Goal: Transaction & Acquisition: Book appointment/travel/reservation

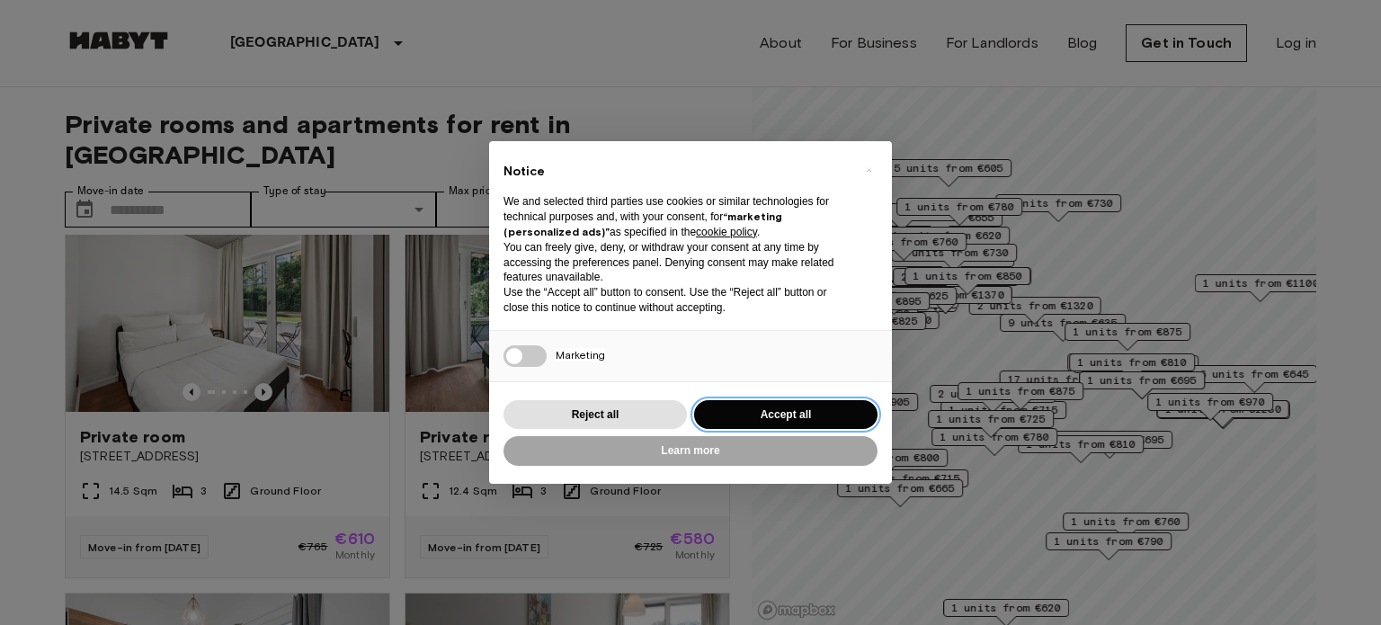
click at [739, 422] on button "Accept all" at bounding box center [785, 415] width 183 height 30
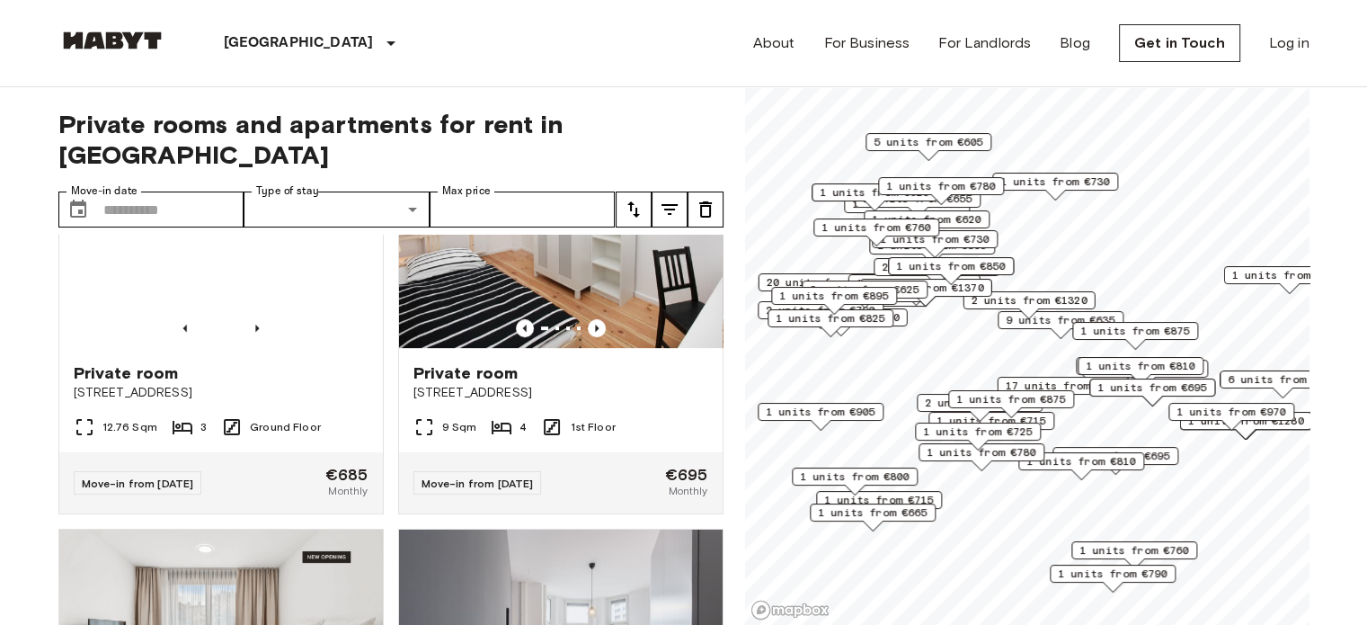
scroll to position [911, 0]
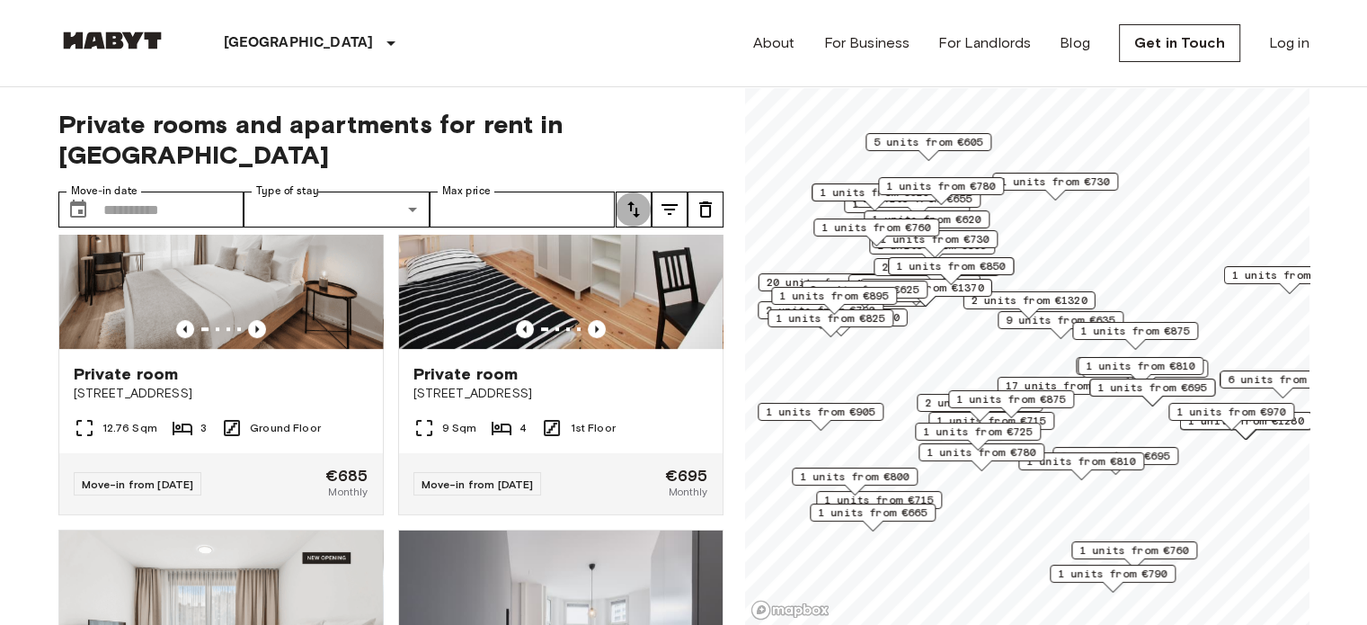
click at [642, 199] on icon "tune" at bounding box center [634, 210] width 22 height 22
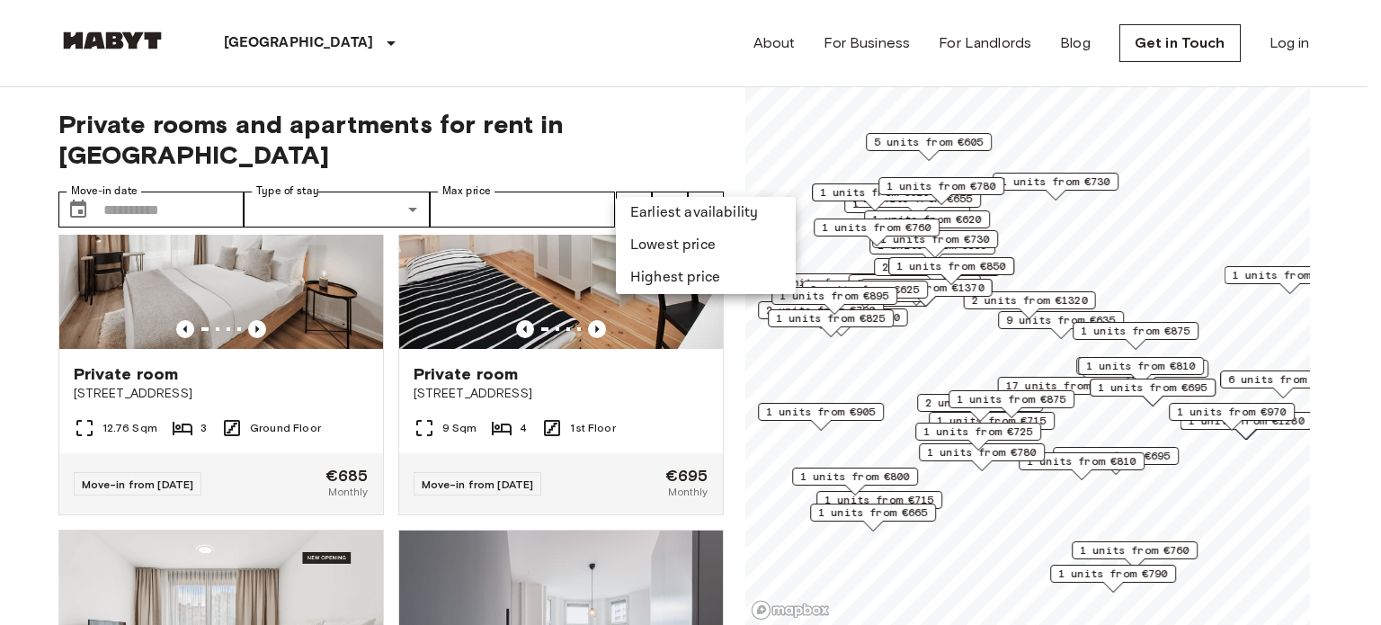
click at [669, 251] on li "Lowest price" at bounding box center [706, 245] width 180 height 32
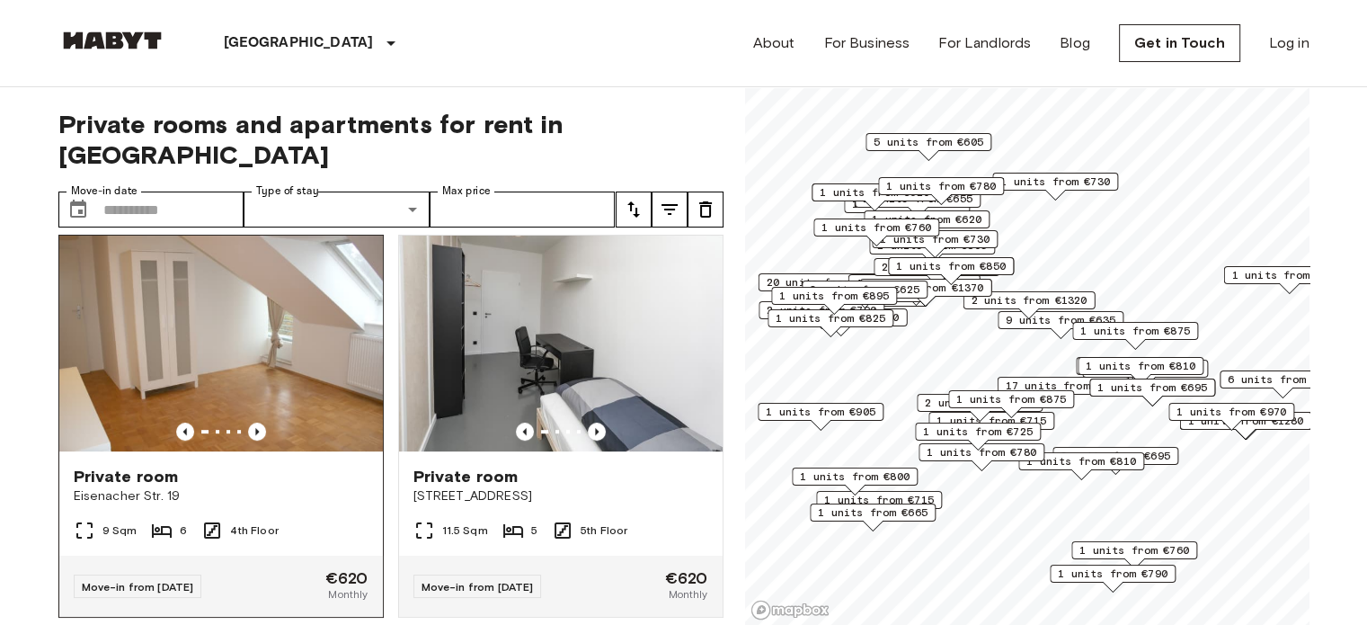
scroll to position [880, 0]
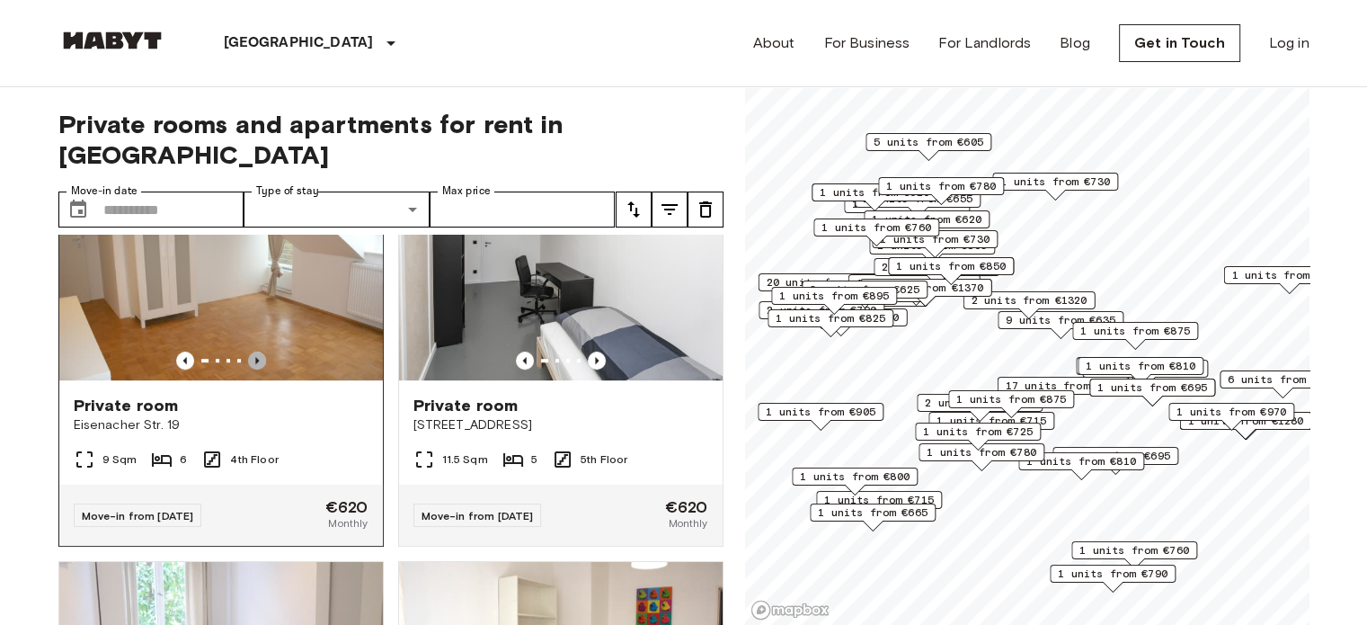
click at [259, 351] on icon "Previous image" at bounding box center [257, 360] width 18 height 18
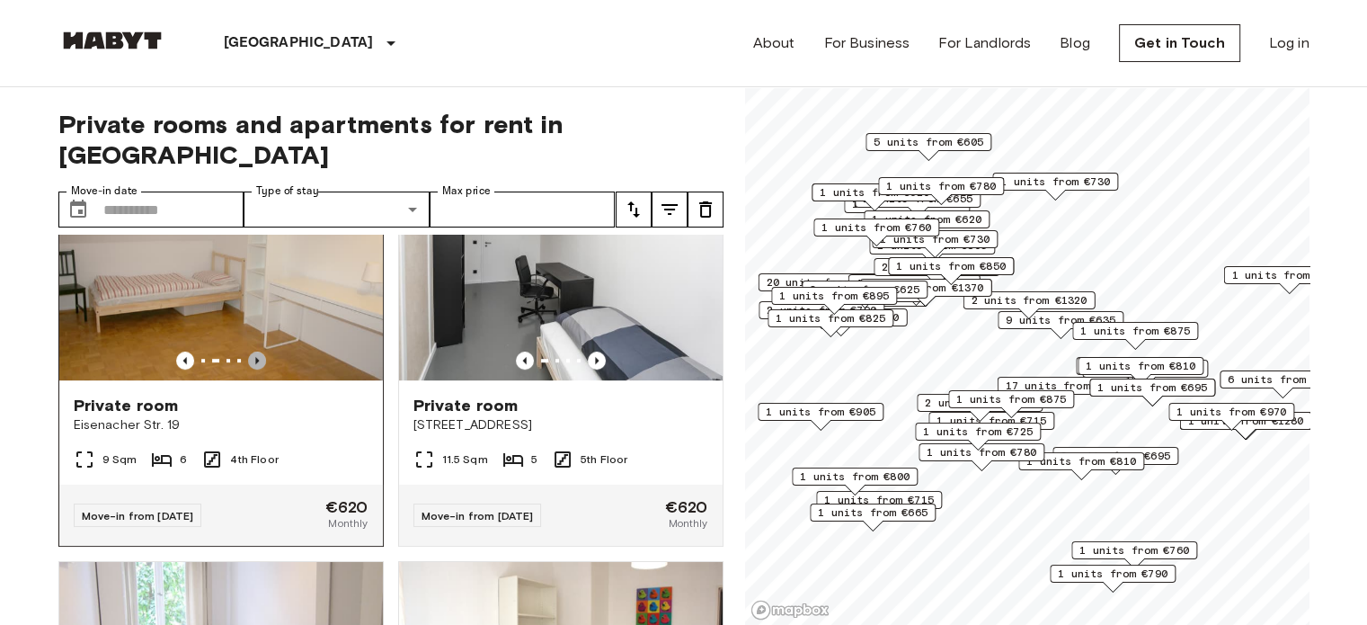
click at [259, 351] on icon "Previous image" at bounding box center [257, 360] width 18 height 18
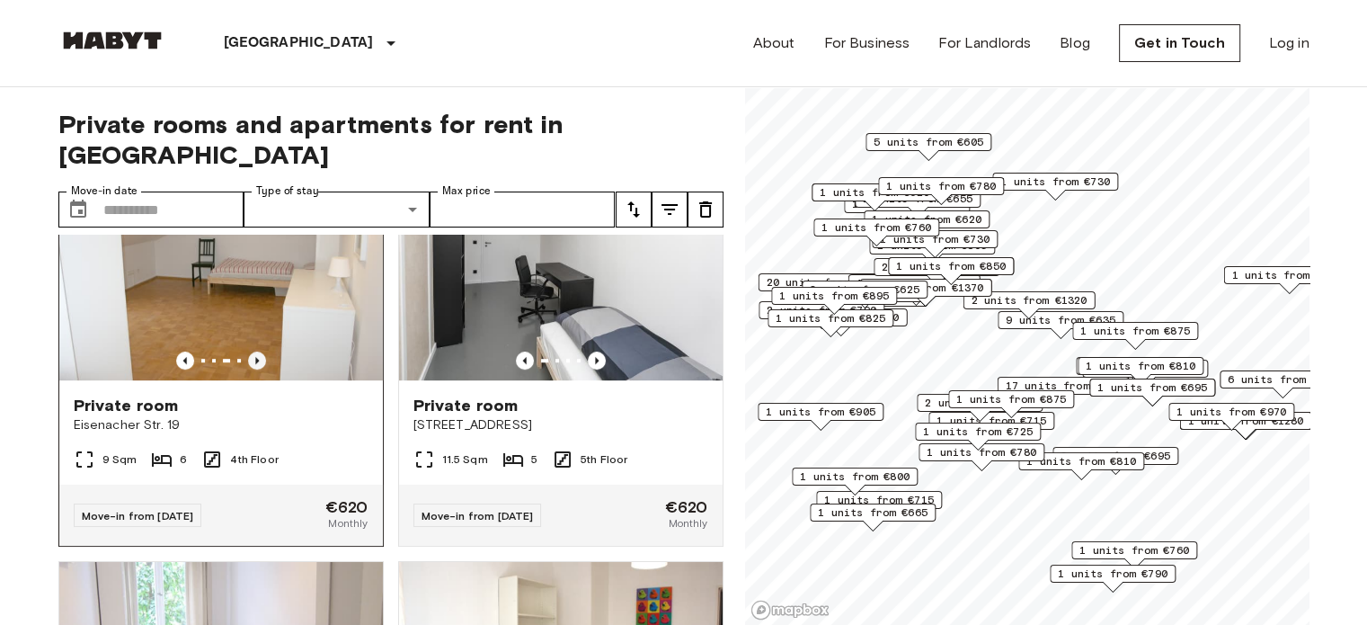
click at [259, 351] on icon "Previous image" at bounding box center [257, 360] width 18 height 18
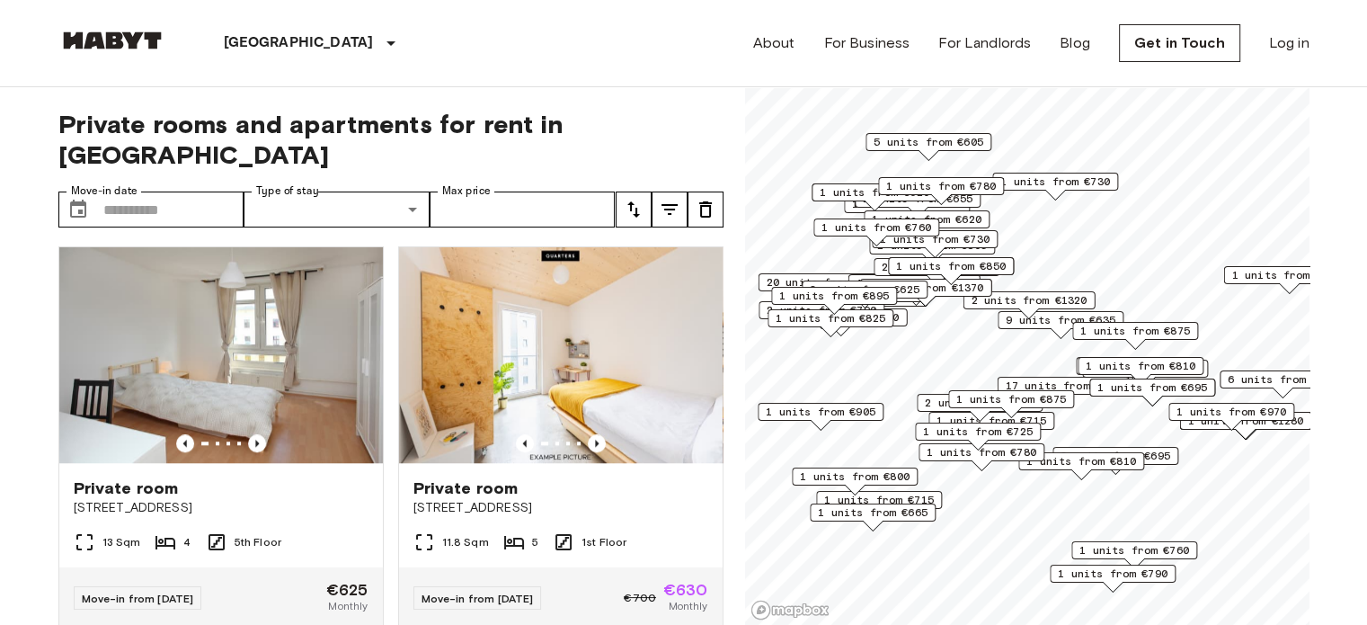
scroll to position [1593, 0]
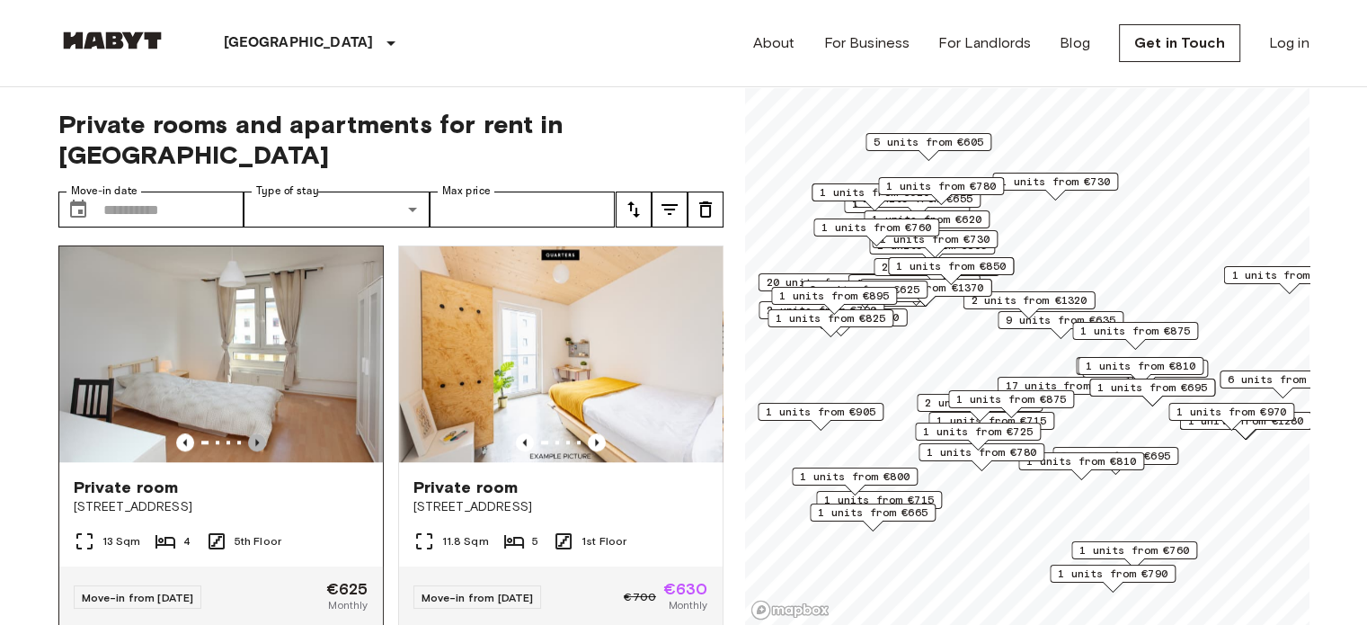
click at [256, 444] on icon "Previous image" at bounding box center [257, 442] width 18 height 18
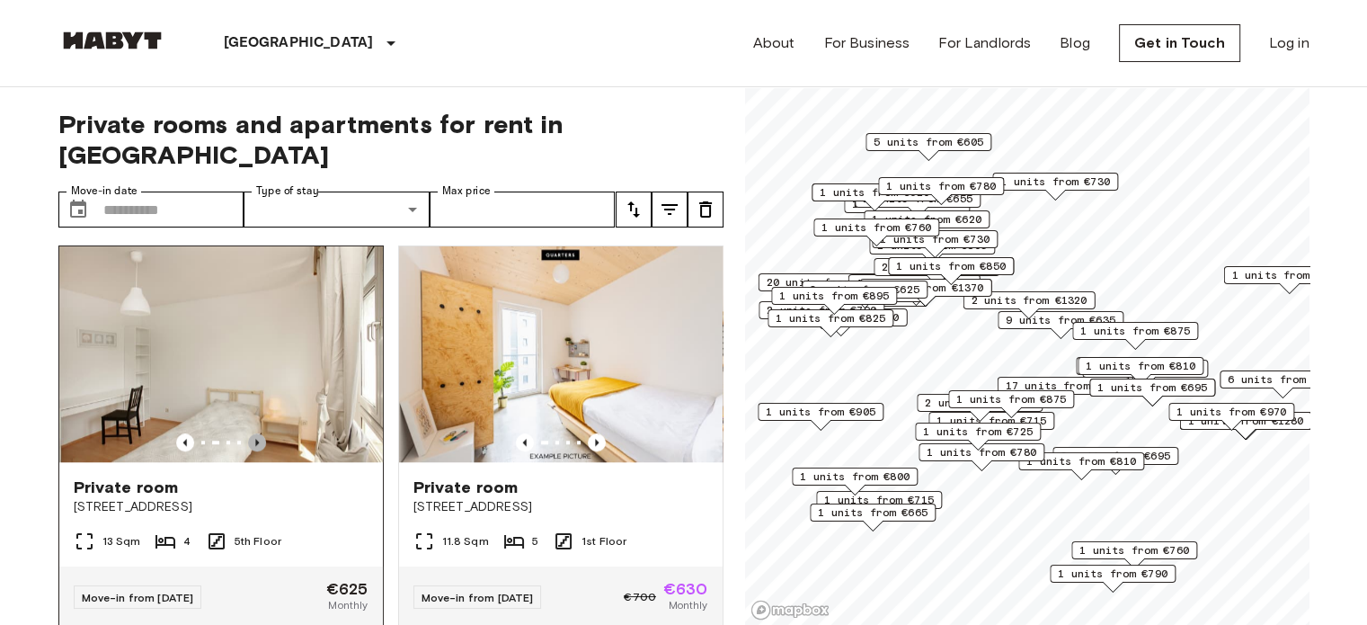
click at [256, 444] on icon "Previous image" at bounding box center [257, 442] width 18 height 18
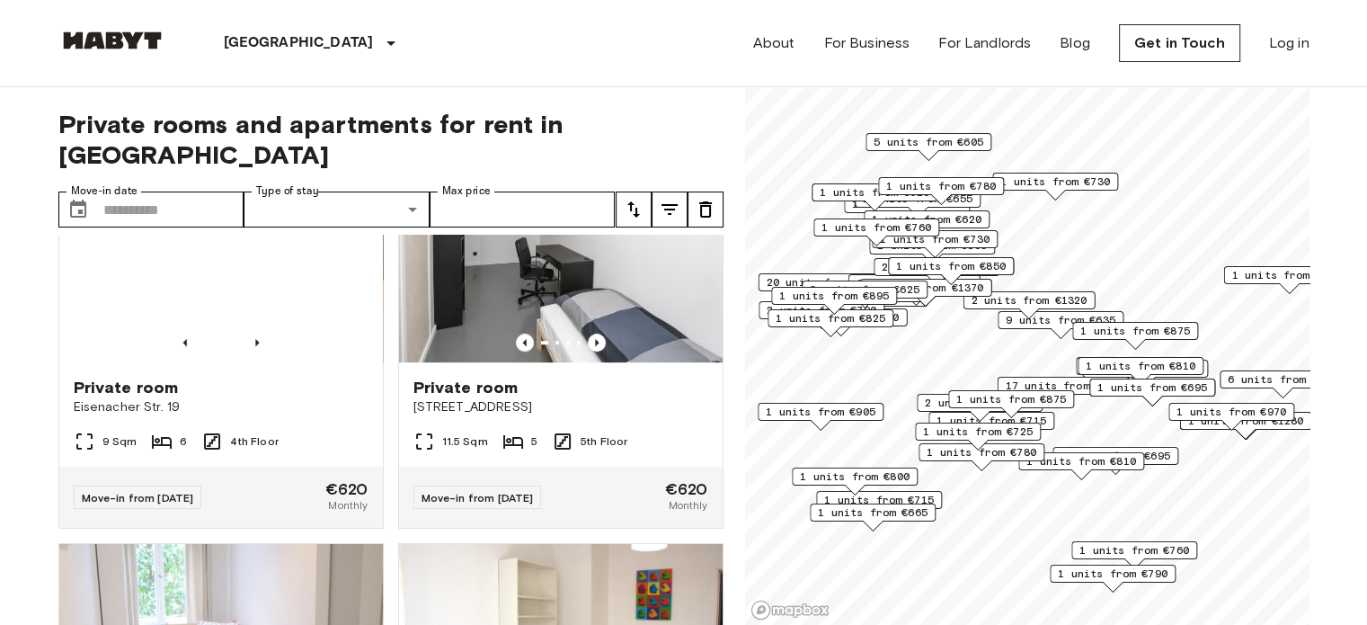
scroll to position [844, 0]
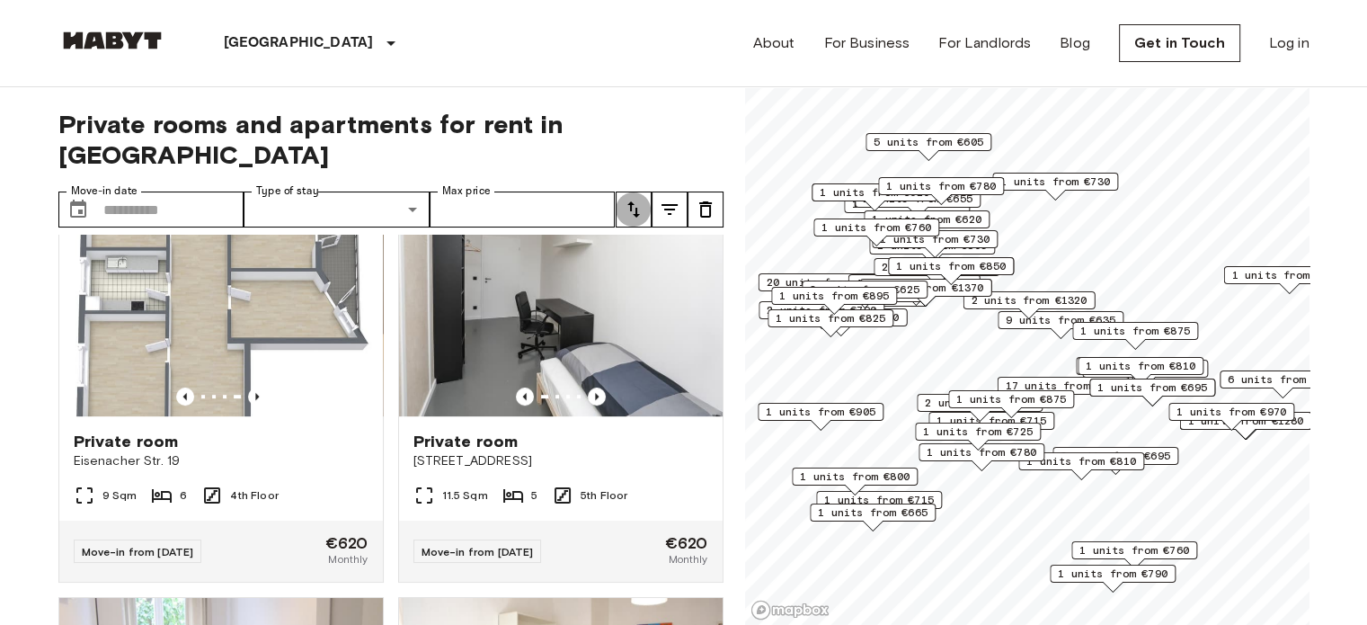
click at [630, 201] on icon "tune" at bounding box center [633, 209] width 13 height 16
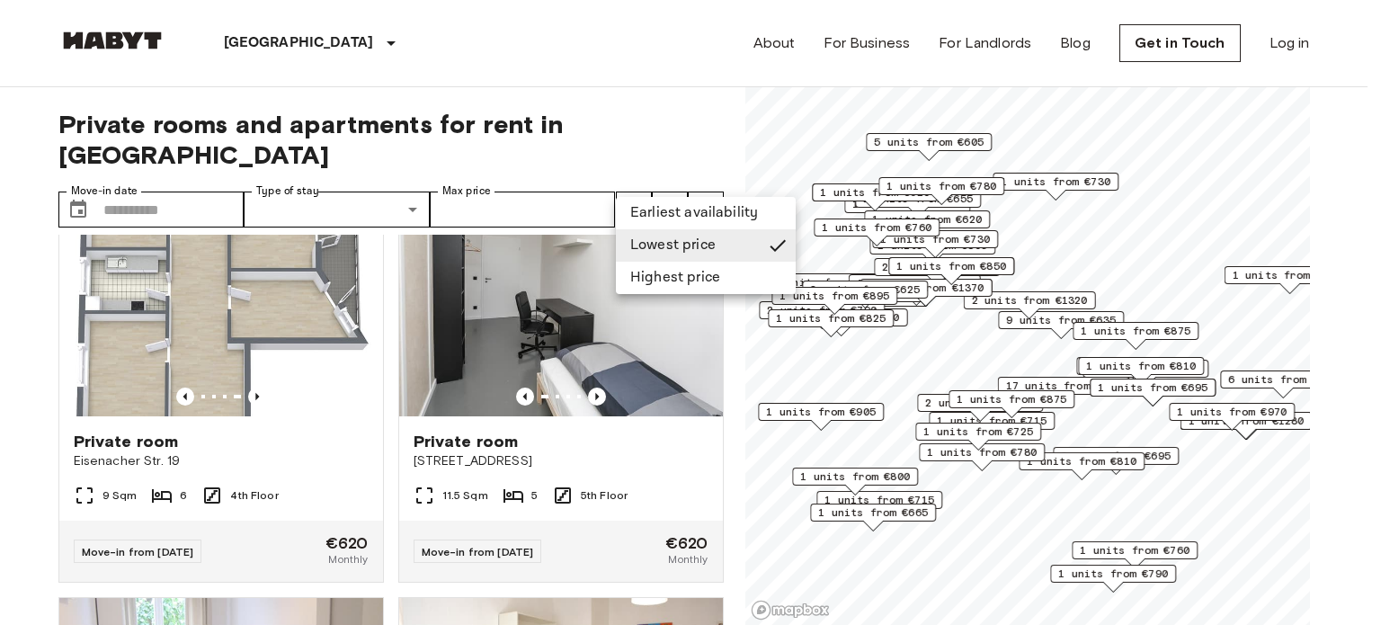
click at [653, 239] on li "Lowest price" at bounding box center [706, 245] width 180 height 32
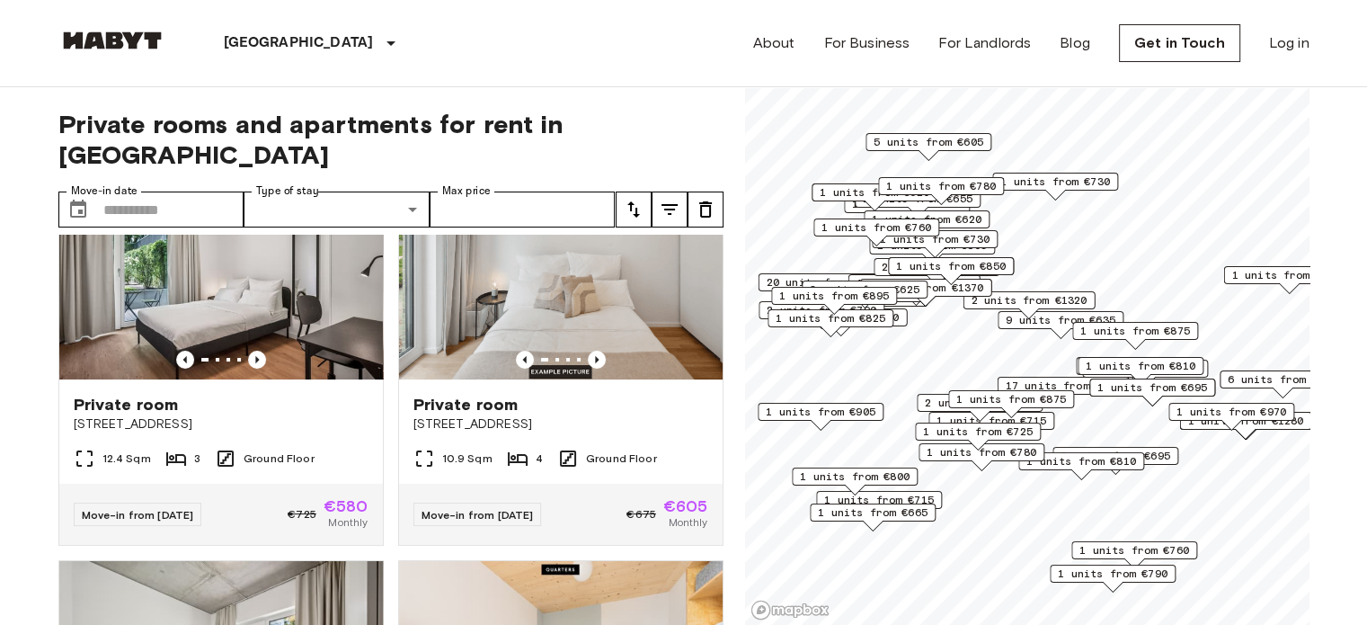
scroll to position [0, 0]
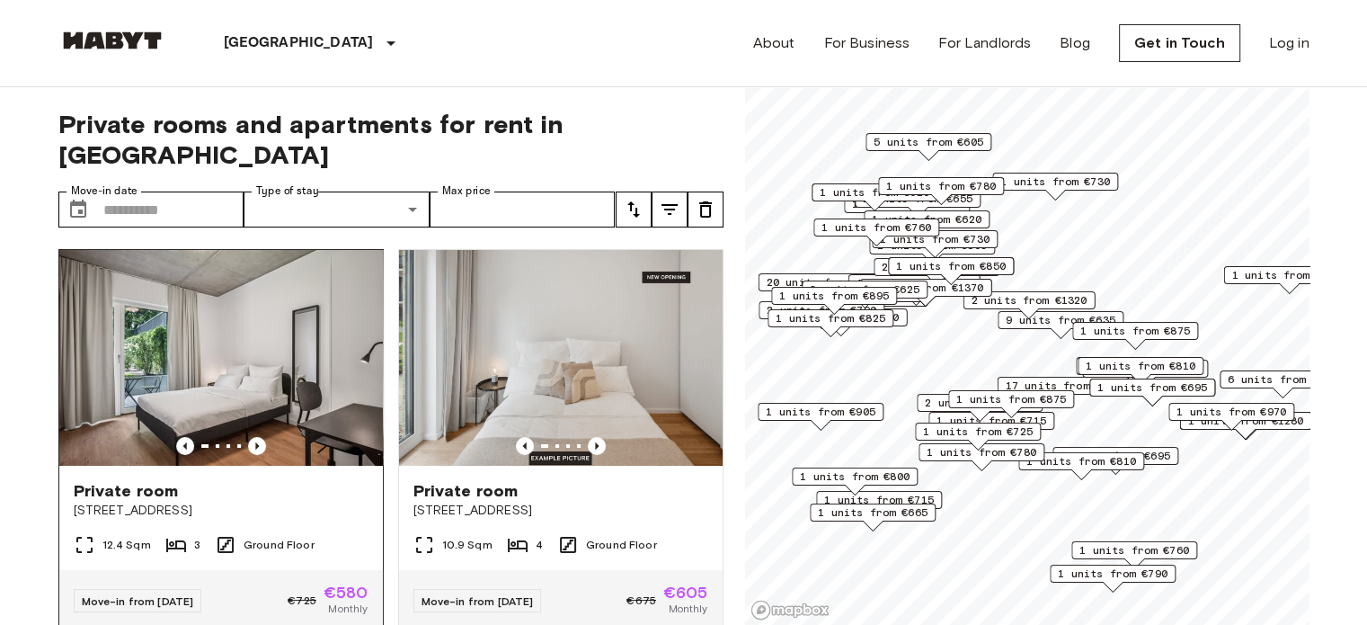
click at [257, 397] on img at bounding box center [221, 358] width 324 height 216
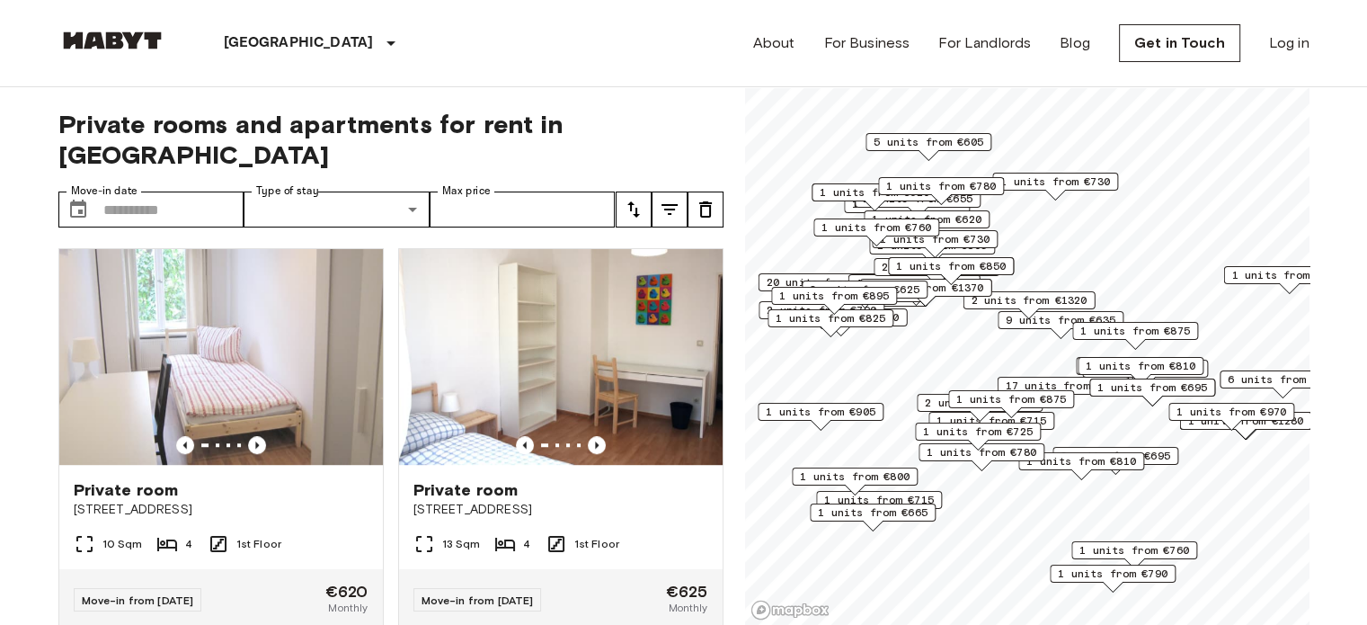
scroll to position [1192, 0]
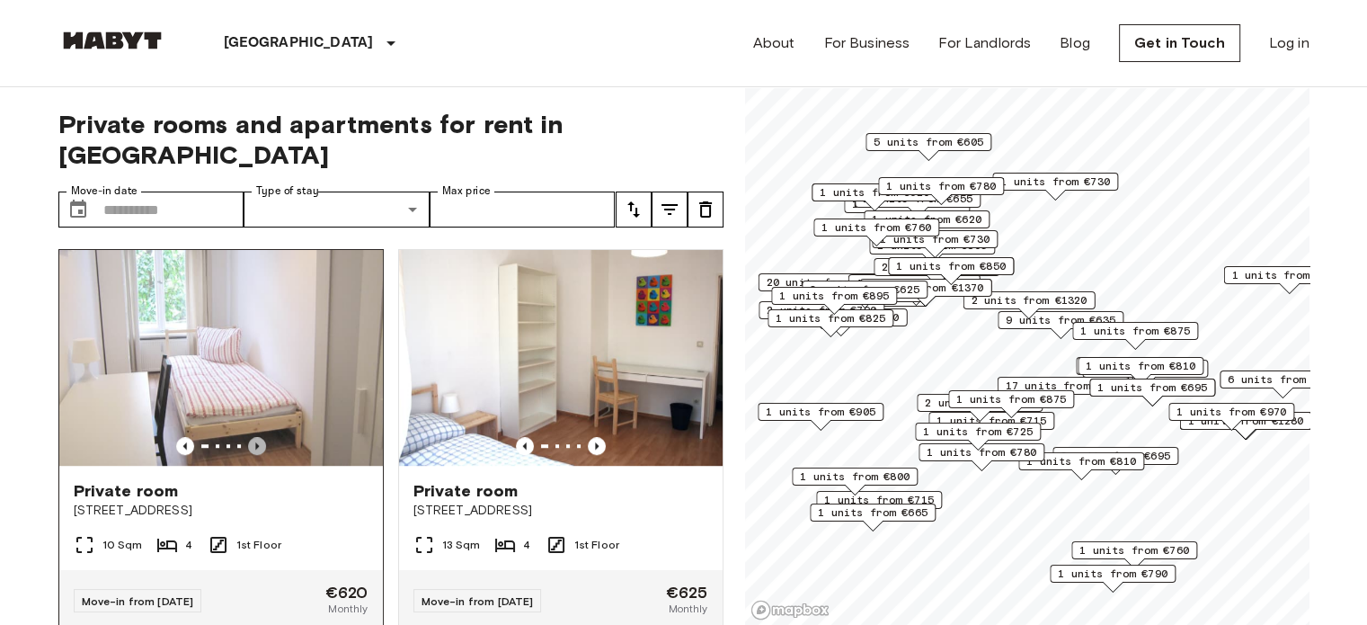
click at [252, 437] on icon "Previous image" at bounding box center [257, 446] width 18 height 18
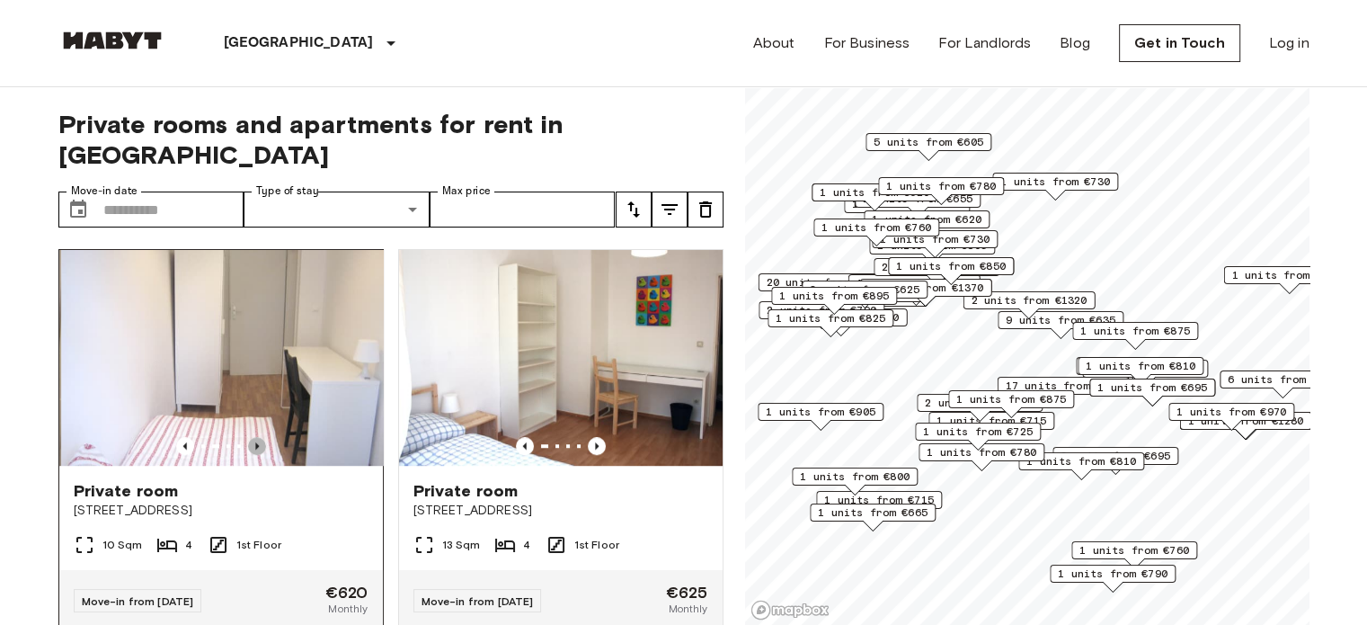
click at [252, 437] on icon "Previous image" at bounding box center [257, 446] width 18 height 18
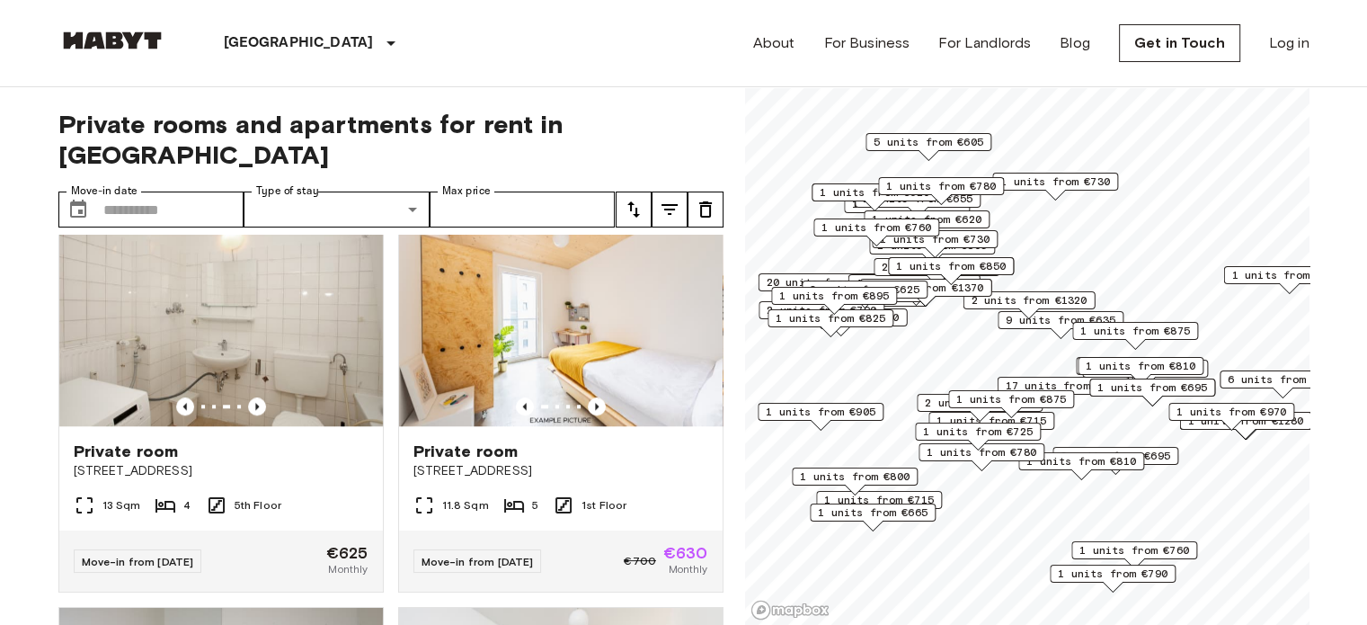
scroll to position [1632, 0]
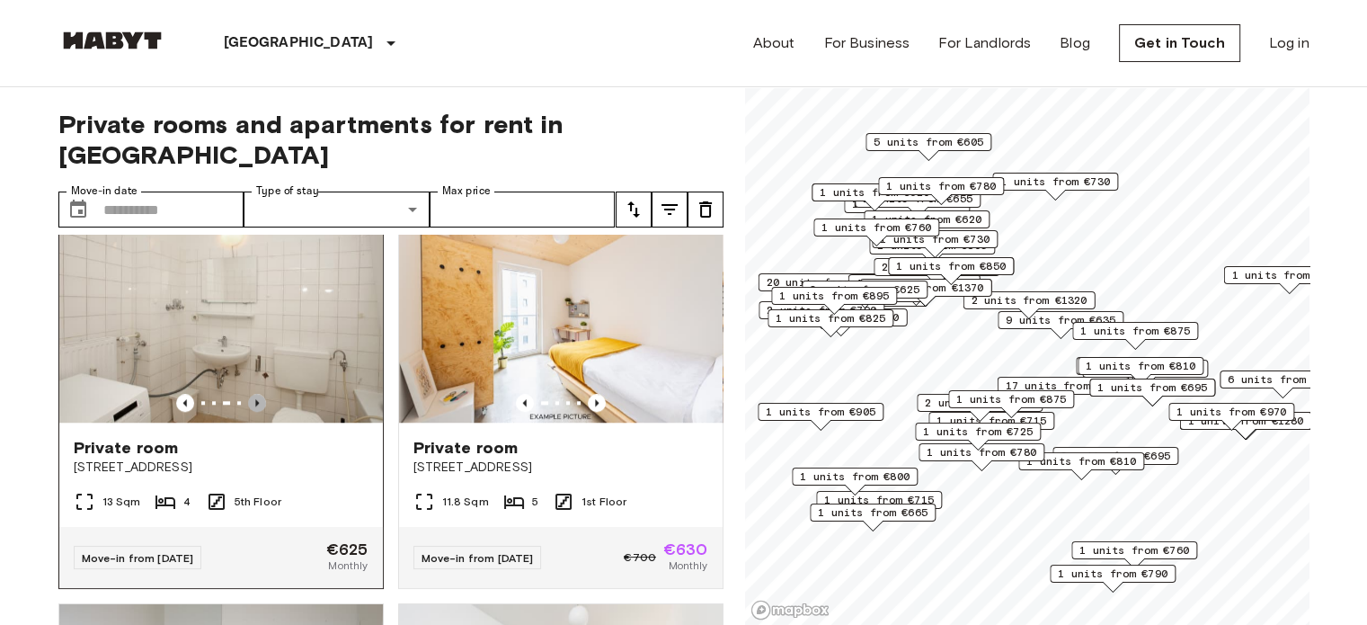
click at [252, 398] on icon "Previous image" at bounding box center [257, 403] width 18 height 18
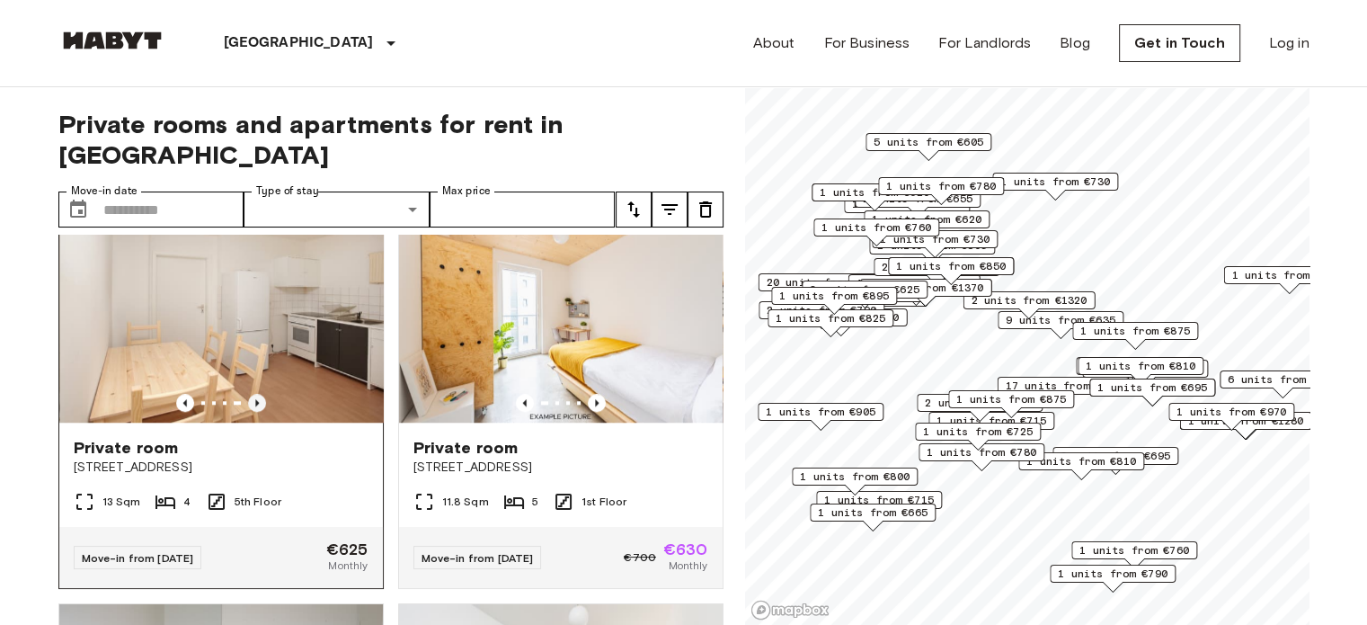
click at [252, 398] on icon "Previous image" at bounding box center [257, 403] width 18 height 18
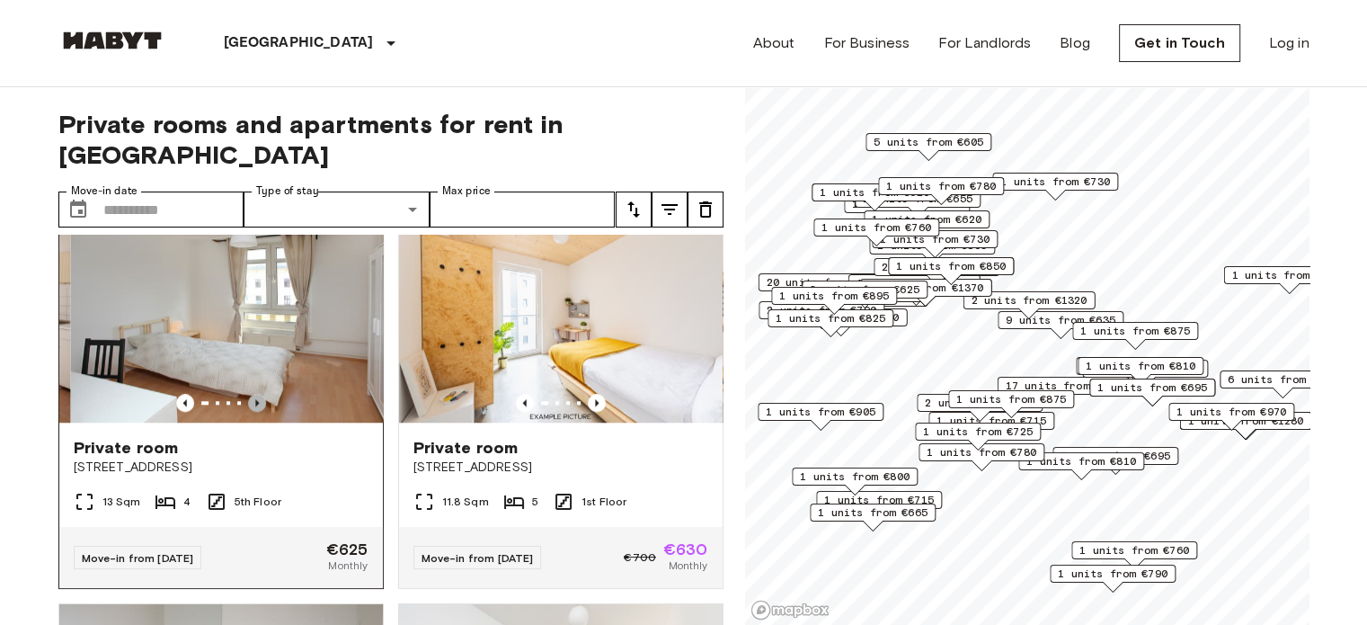
click at [252, 398] on icon "Previous image" at bounding box center [257, 403] width 18 height 18
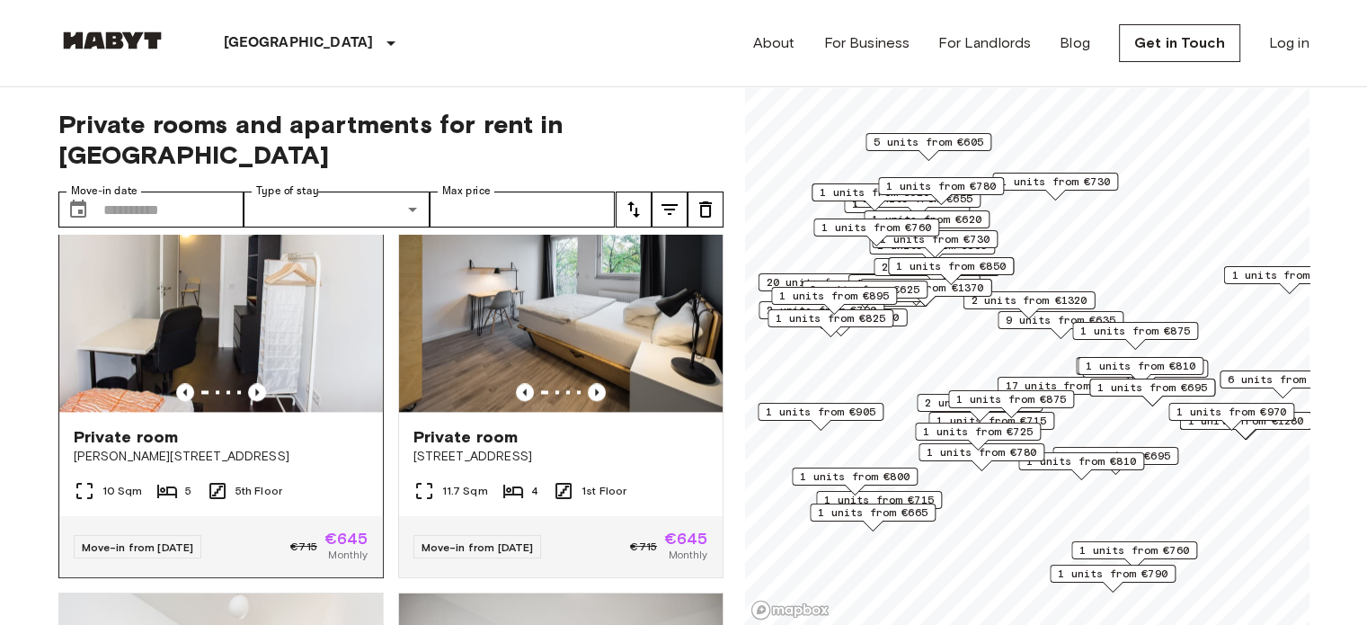
scroll to position [2441, 0]
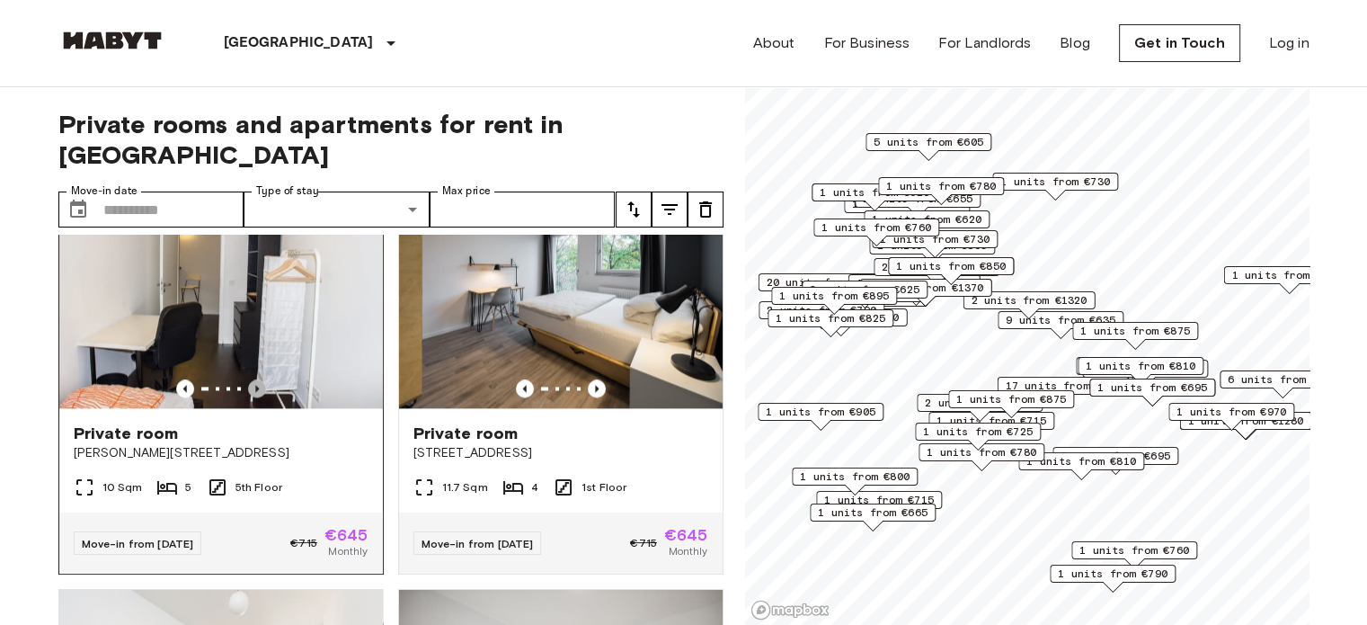
click at [252, 397] on icon "Previous image" at bounding box center [257, 388] width 18 height 18
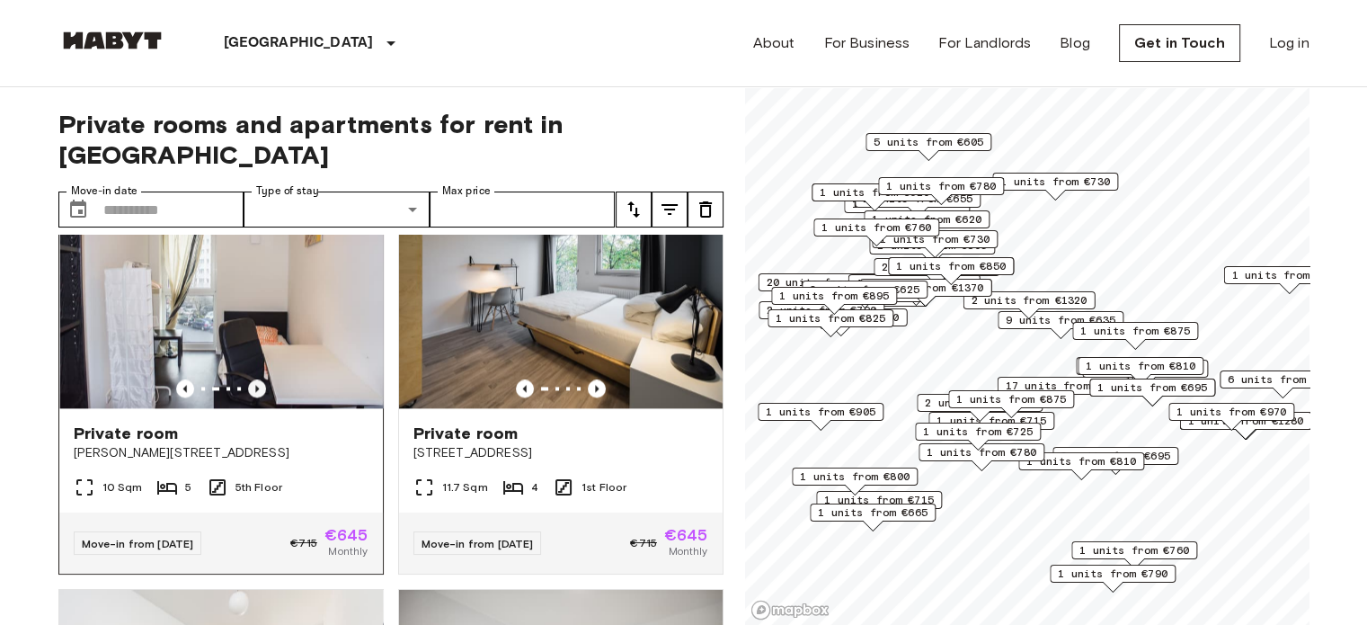
click at [252, 397] on icon "Previous image" at bounding box center [257, 388] width 18 height 18
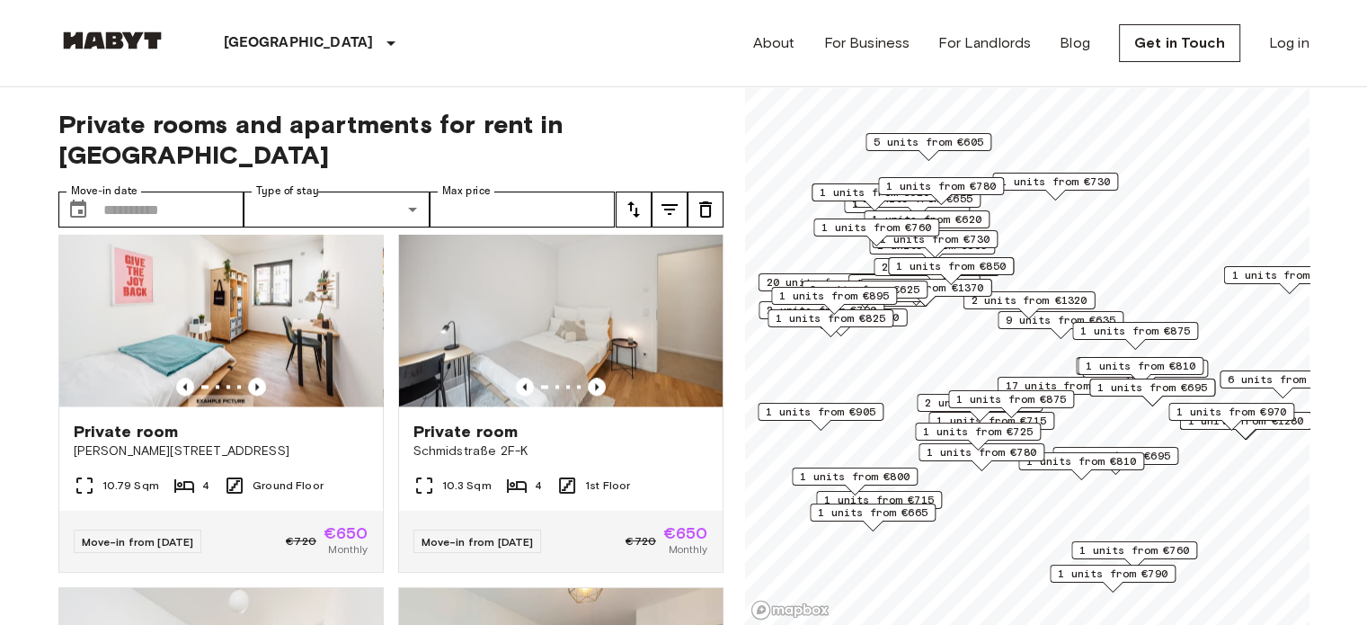
scroll to position [2848, 0]
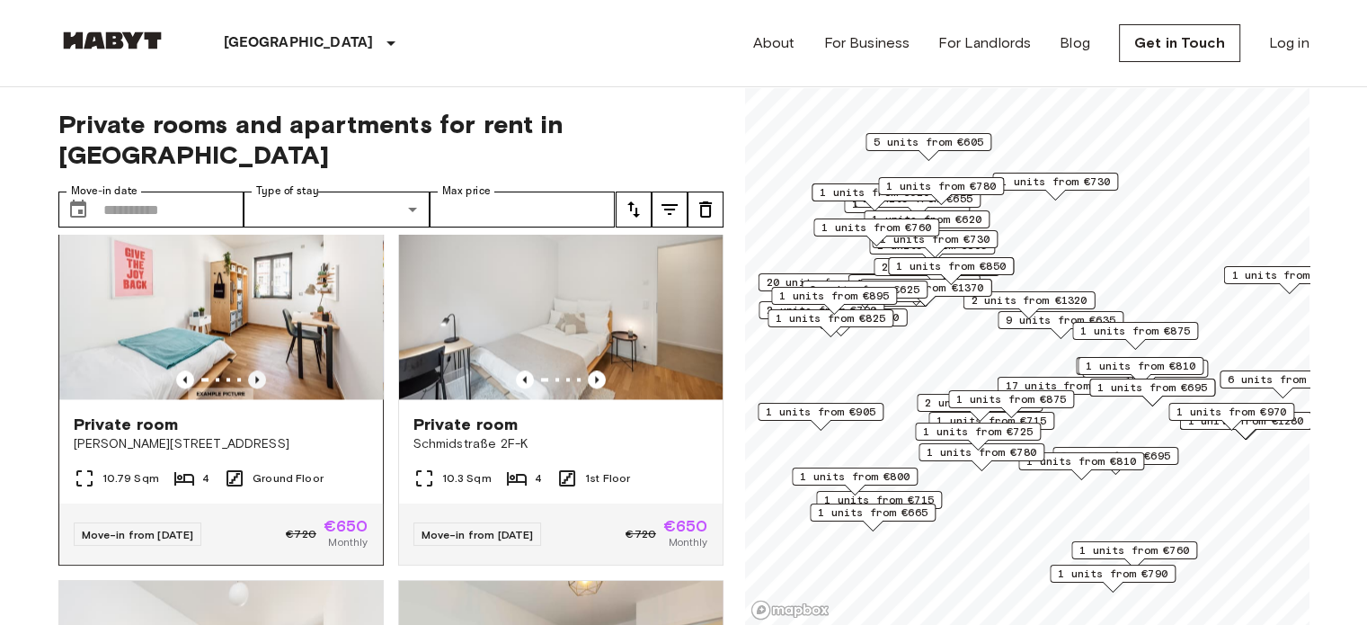
click at [252, 388] on icon "Previous image" at bounding box center [257, 379] width 18 height 18
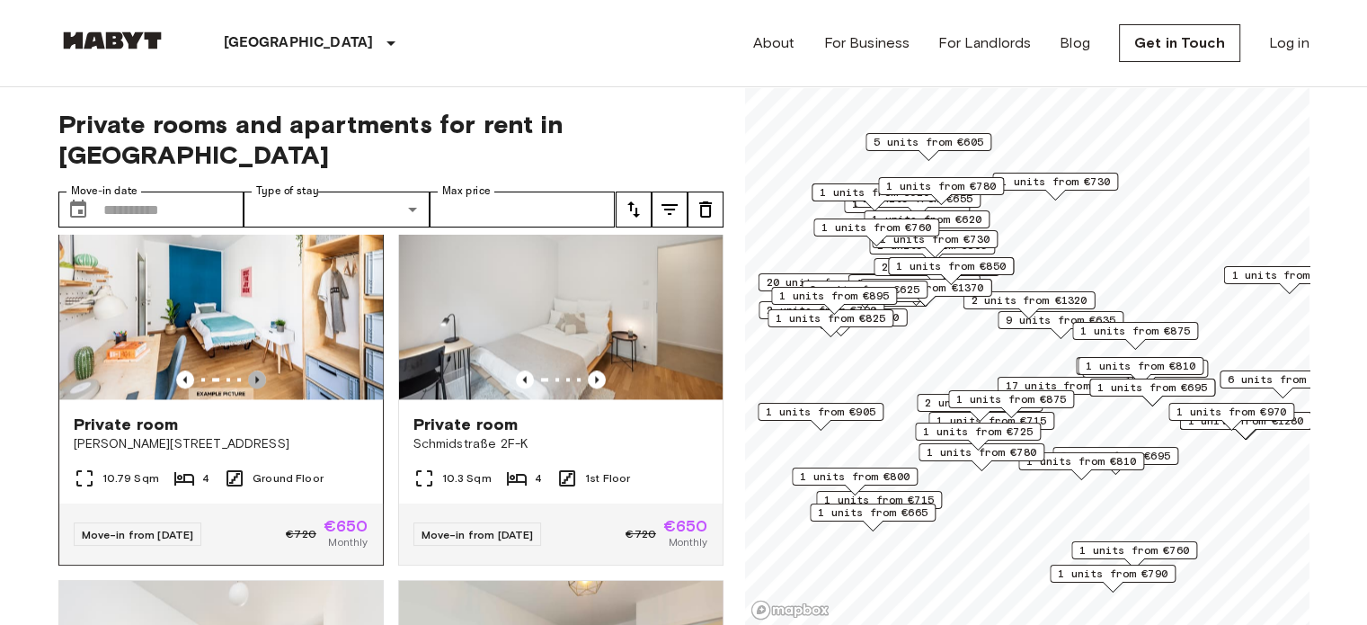
click at [252, 388] on icon "Previous image" at bounding box center [257, 379] width 18 height 18
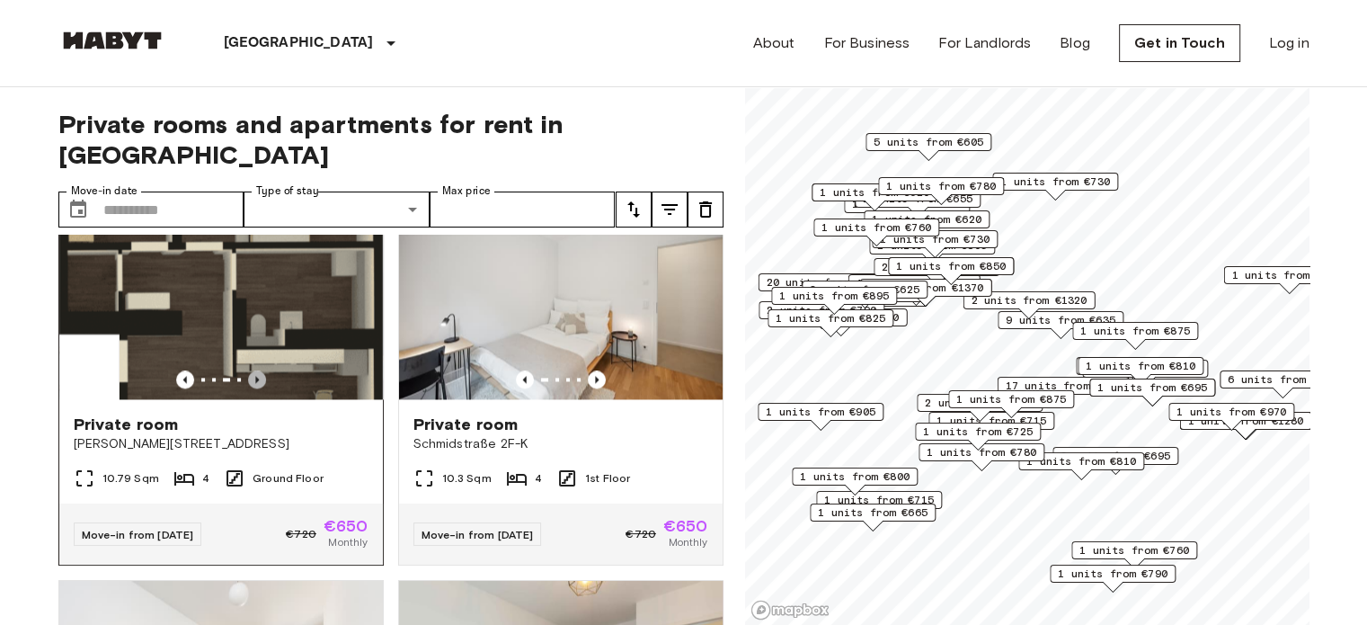
click at [252, 388] on icon "Previous image" at bounding box center [257, 379] width 18 height 18
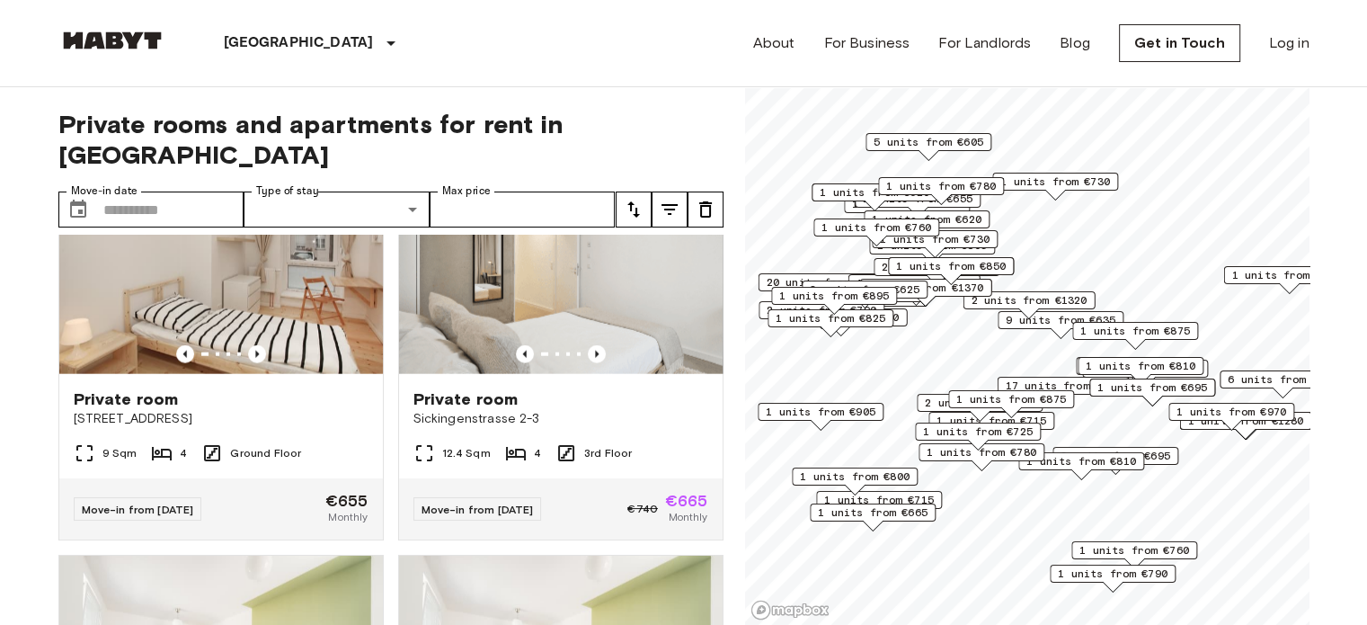
scroll to position [4472, 0]
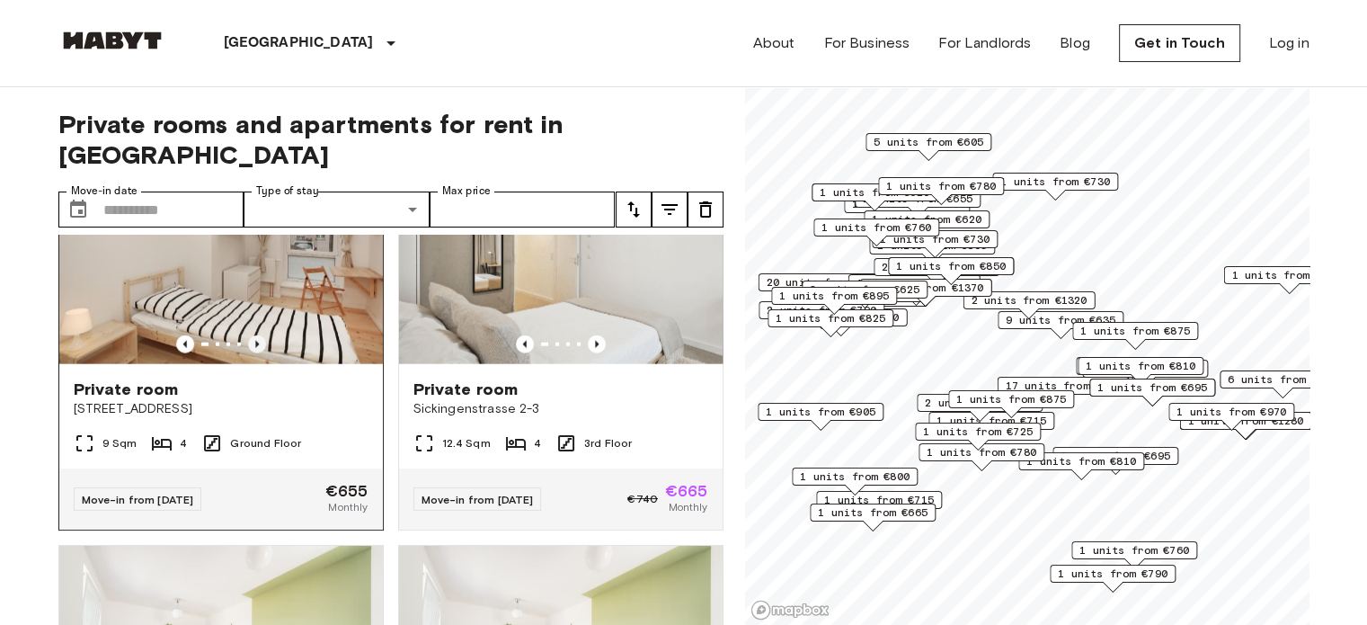
click at [252, 353] on icon "Previous image" at bounding box center [257, 344] width 18 height 18
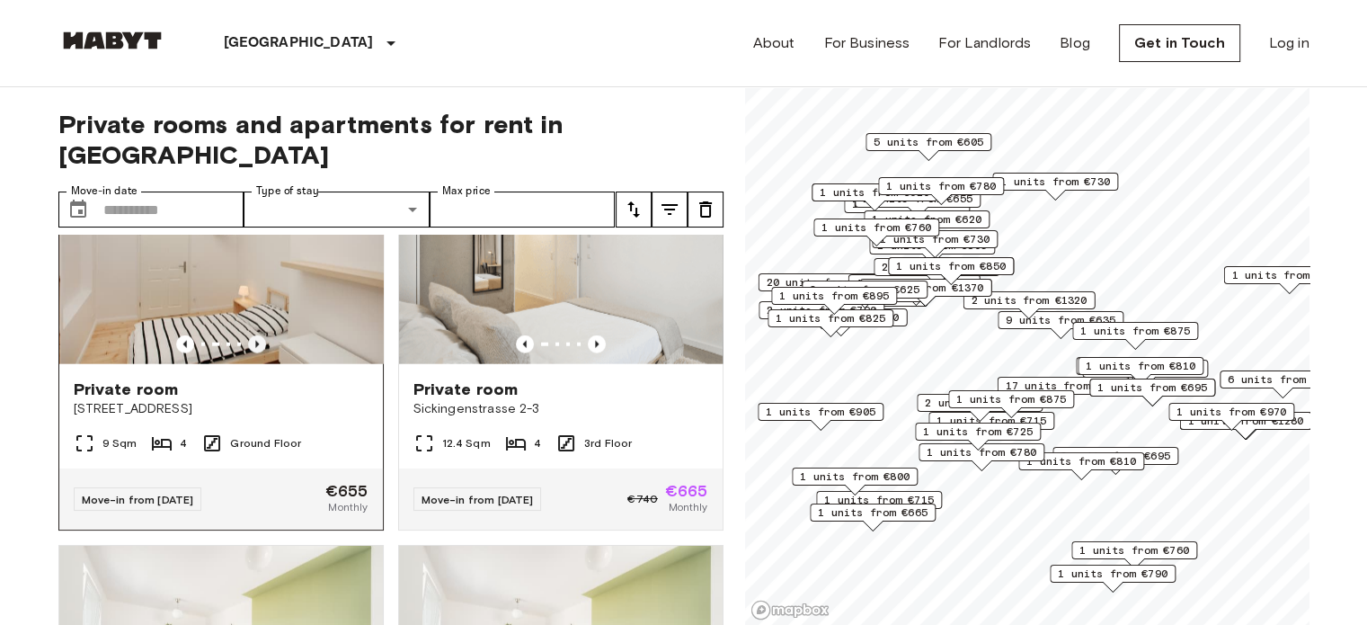
click at [252, 353] on icon "Previous image" at bounding box center [257, 344] width 18 height 18
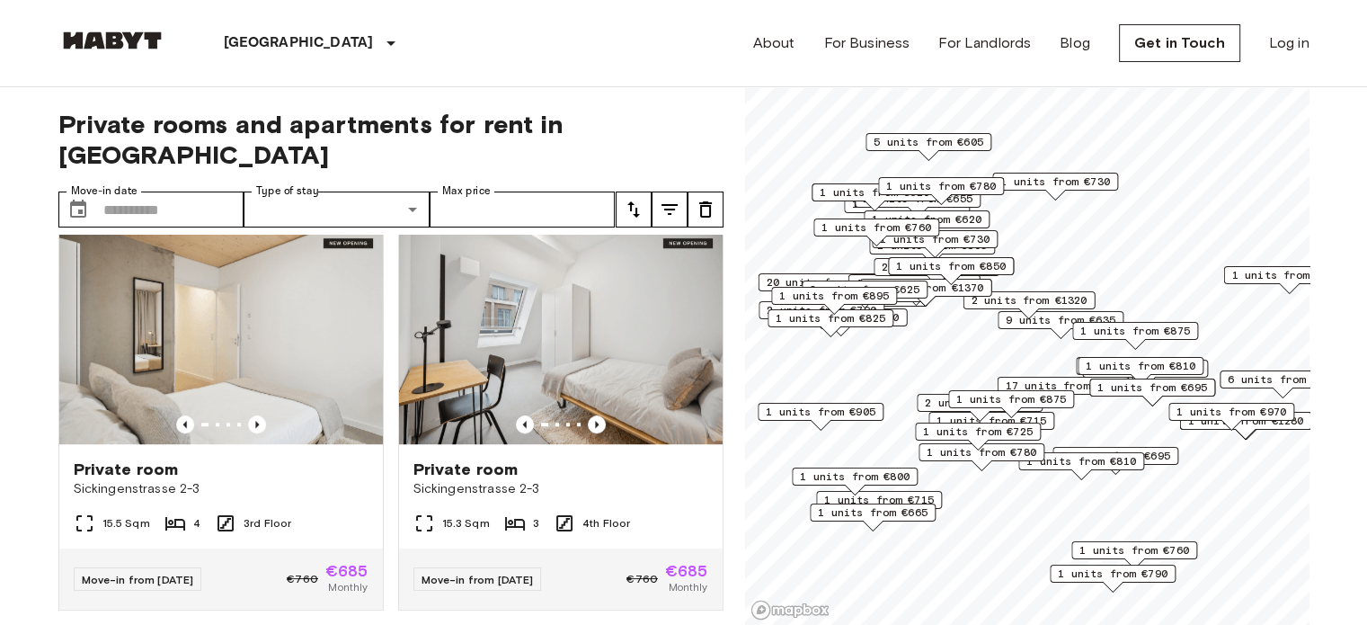
scroll to position [8119, 0]
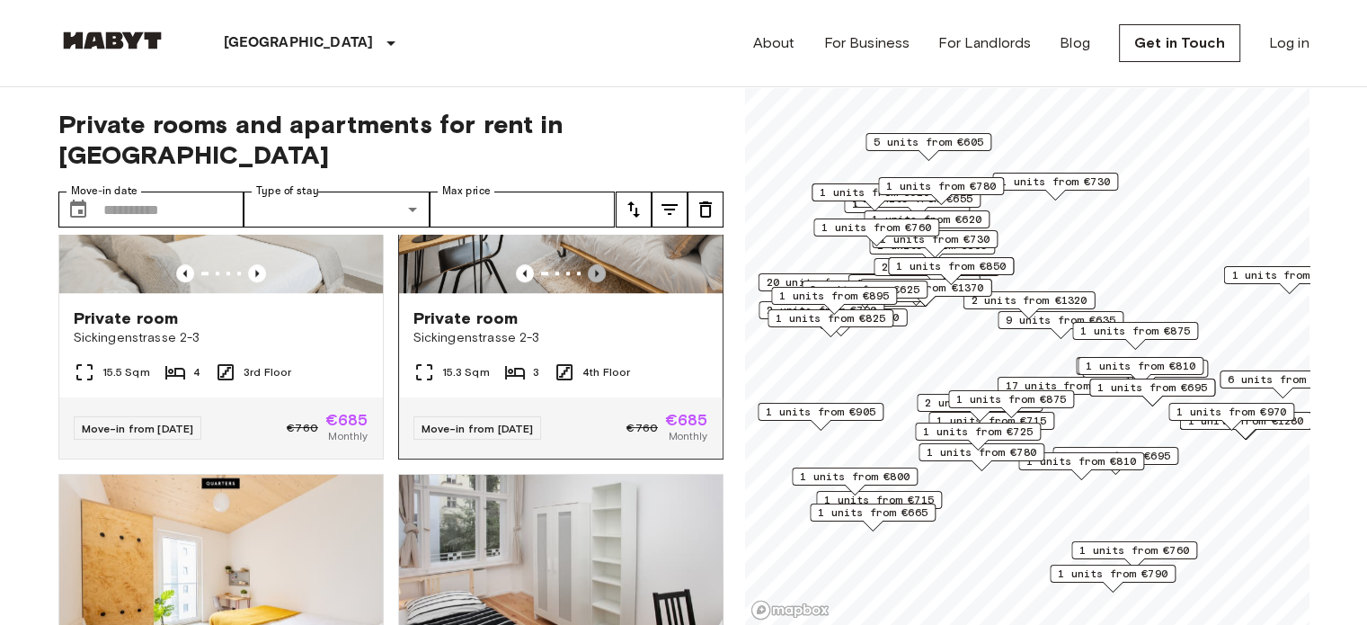
click at [595, 277] on icon "Previous image" at bounding box center [597, 273] width 4 height 7
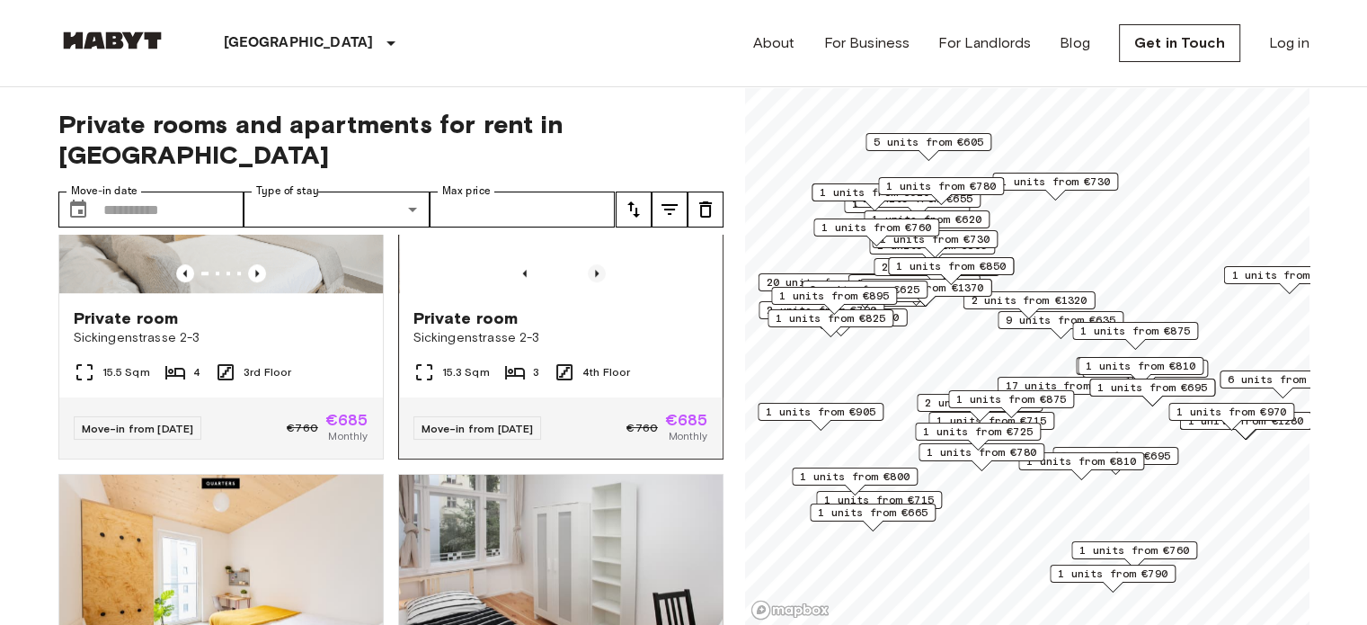
click at [595, 277] on icon "Previous image" at bounding box center [597, 273] width 4 height 7
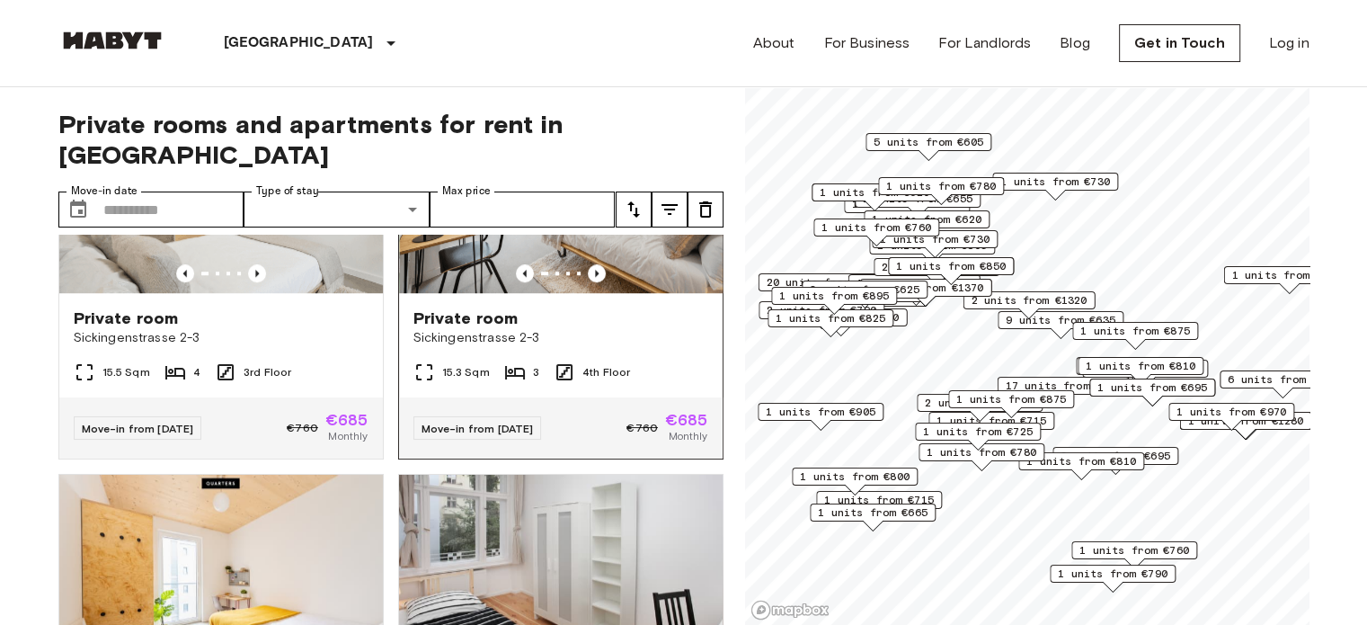
click at [550, 293] on img at bounding box center [561, 185] width 324 height 216
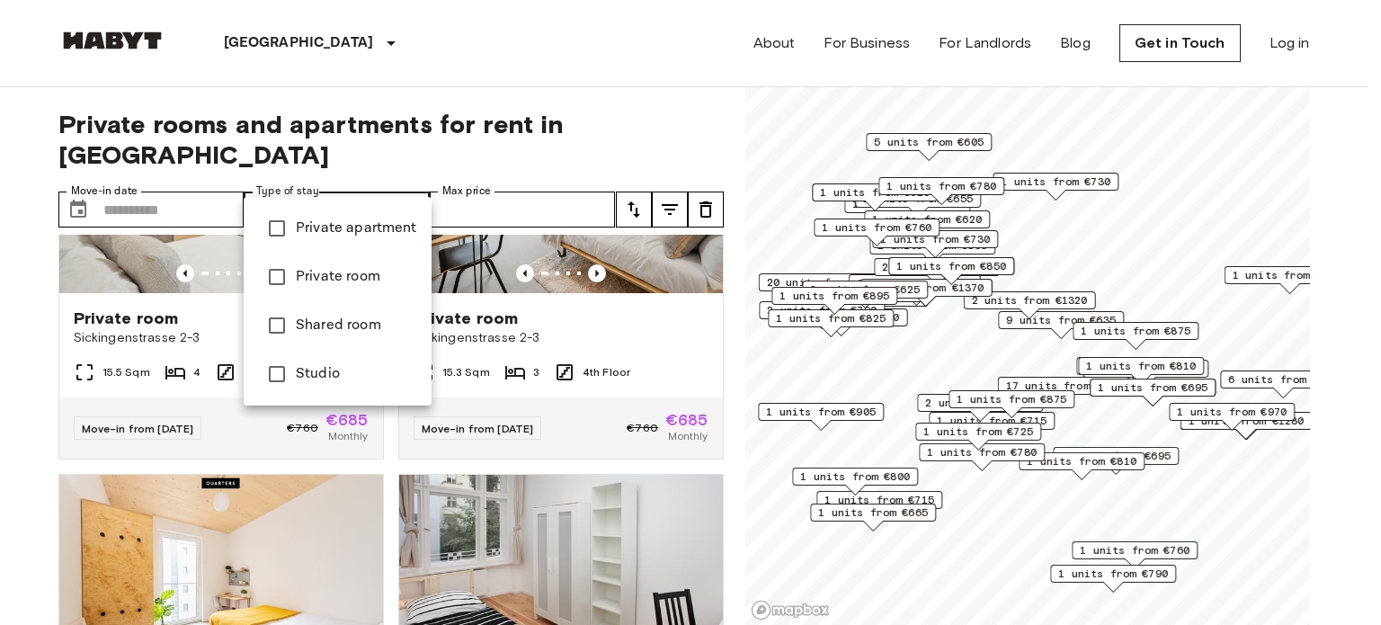
click at [351, 285] on span "Private room" at bounding box center [356, 277] width 121 height 22
type input "**********"
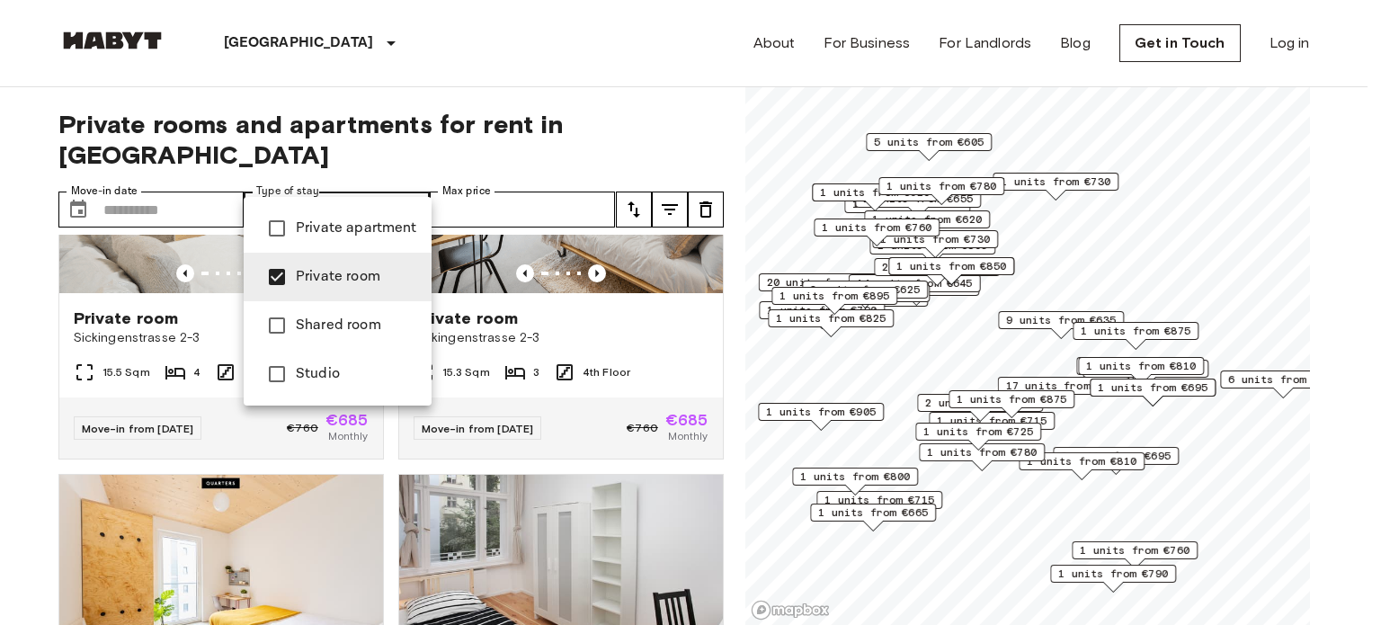
click at [205, 182] on div at bounding box center [690, 312] width 1381 height 625
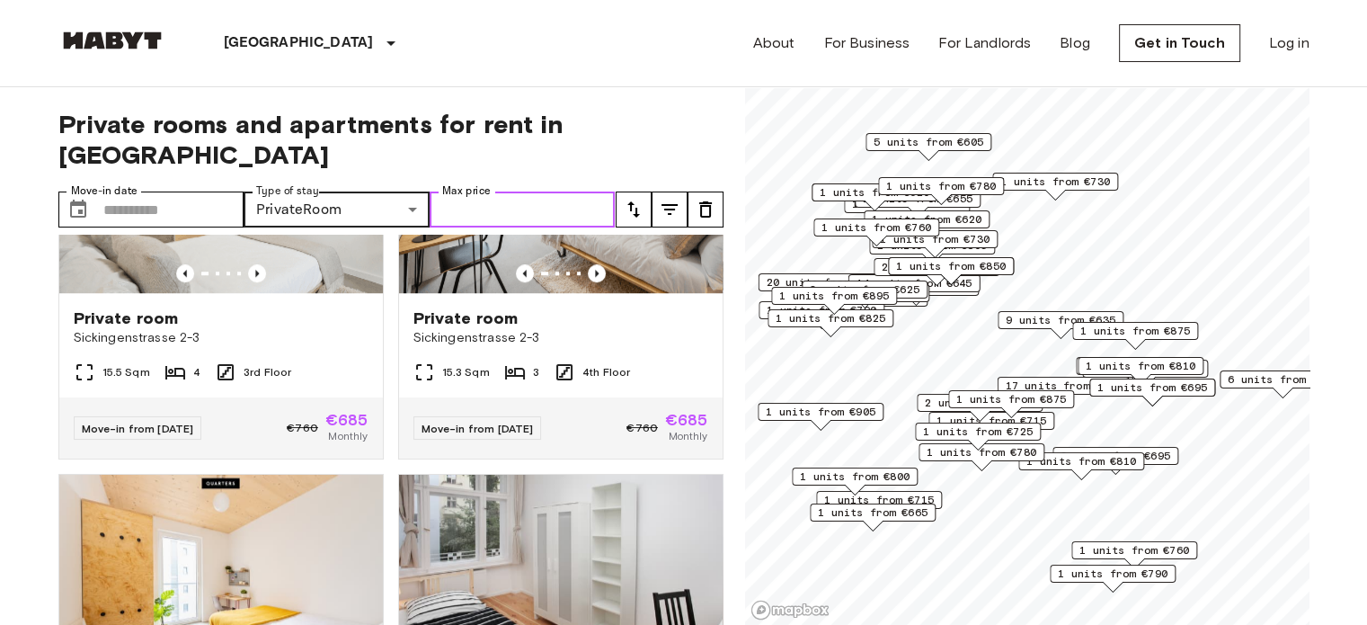
click at [475, 191] on input "Max price" at bounding box center [523, 209] width 186 height 36
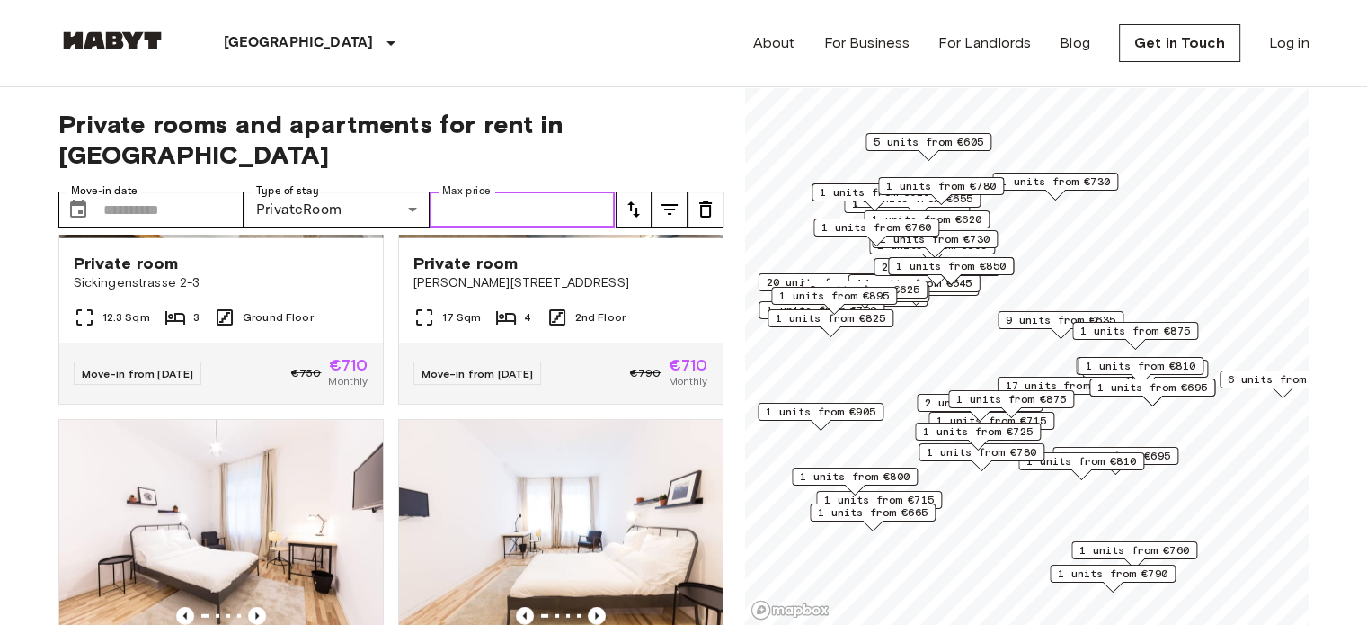
scroll to position [11816, 0]
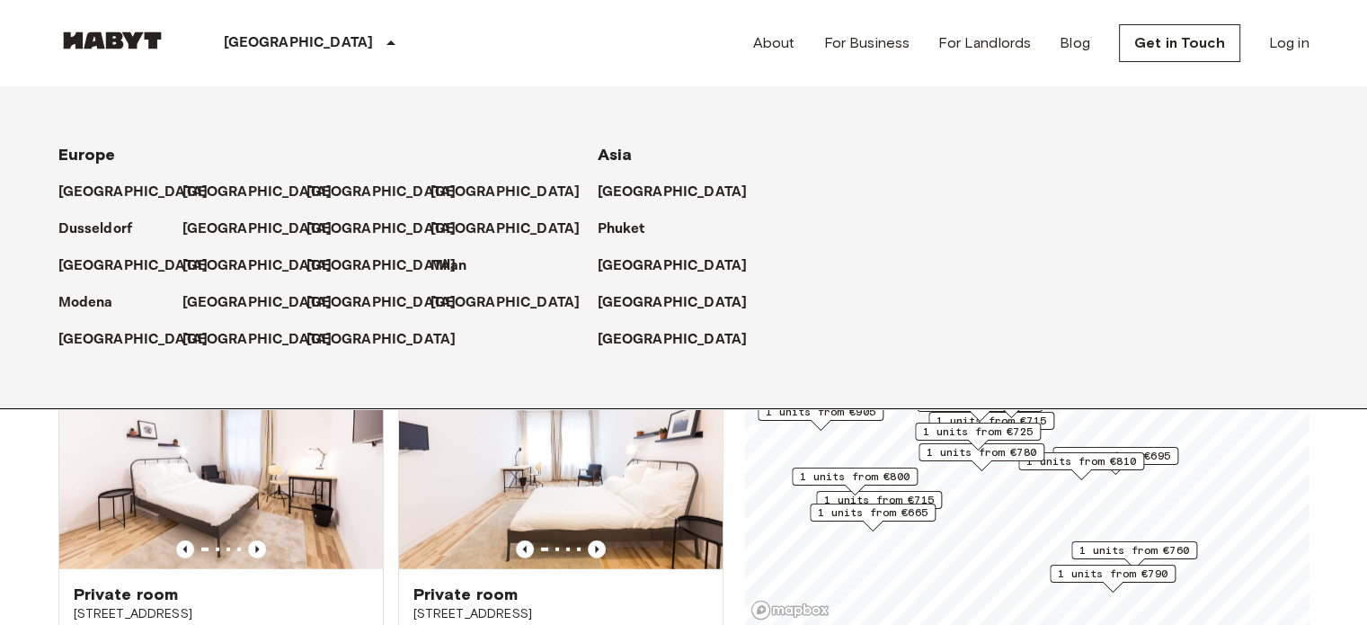
click at [387, 44] on icon at bounding box center [391, 42] width 9 height 4
click at [199, 299] on p "[GEOGRAPHIC_DATA]" at bounding box center [261, 303] width 150 height 22
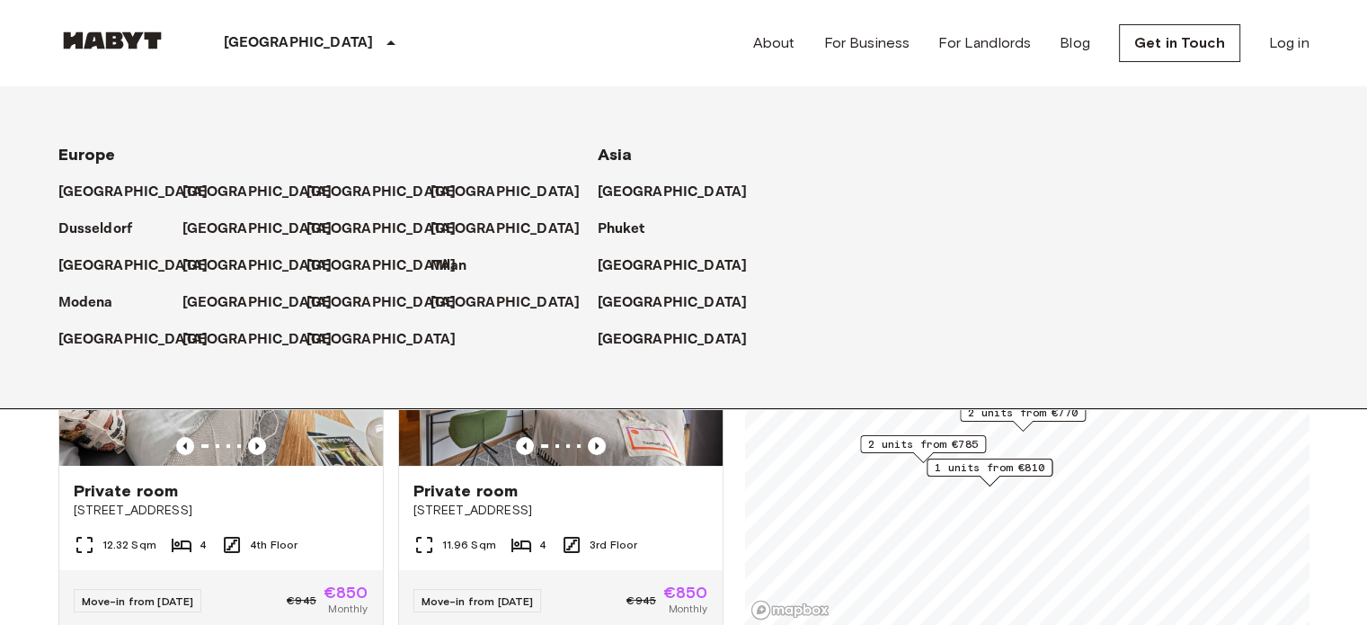
click at [380, 38] on icon at bounding box center [391, 43] width 22 height 22
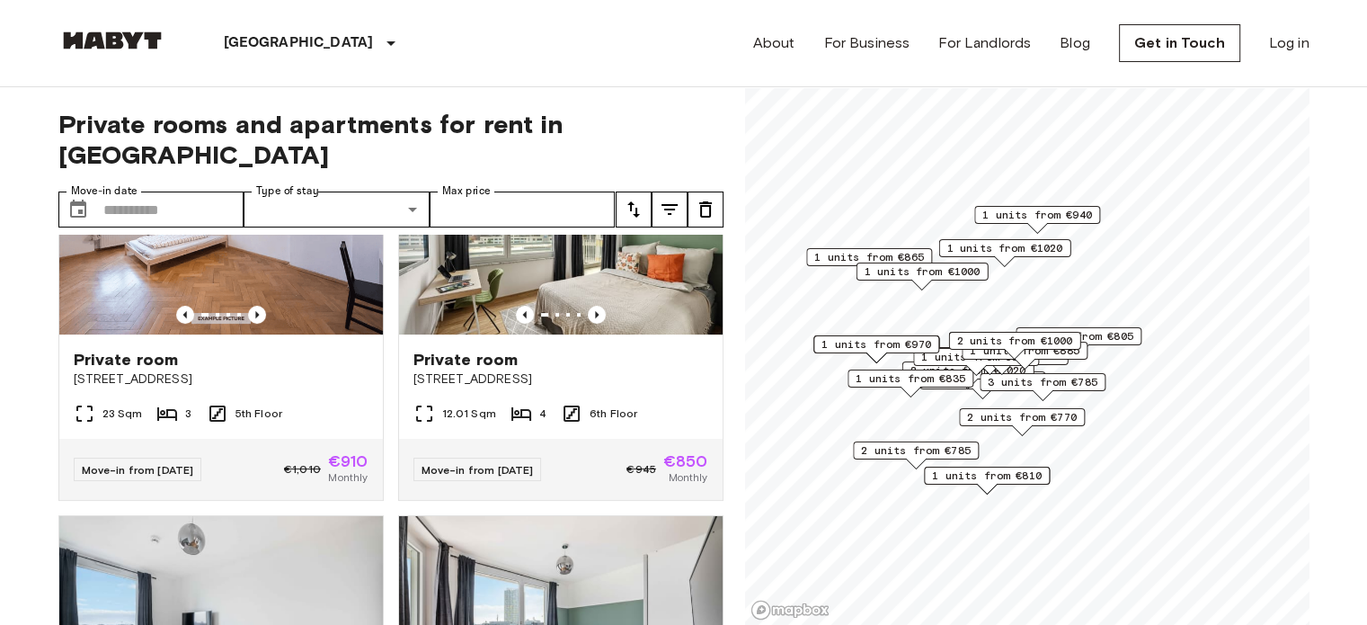
scroll to position [748, 0]
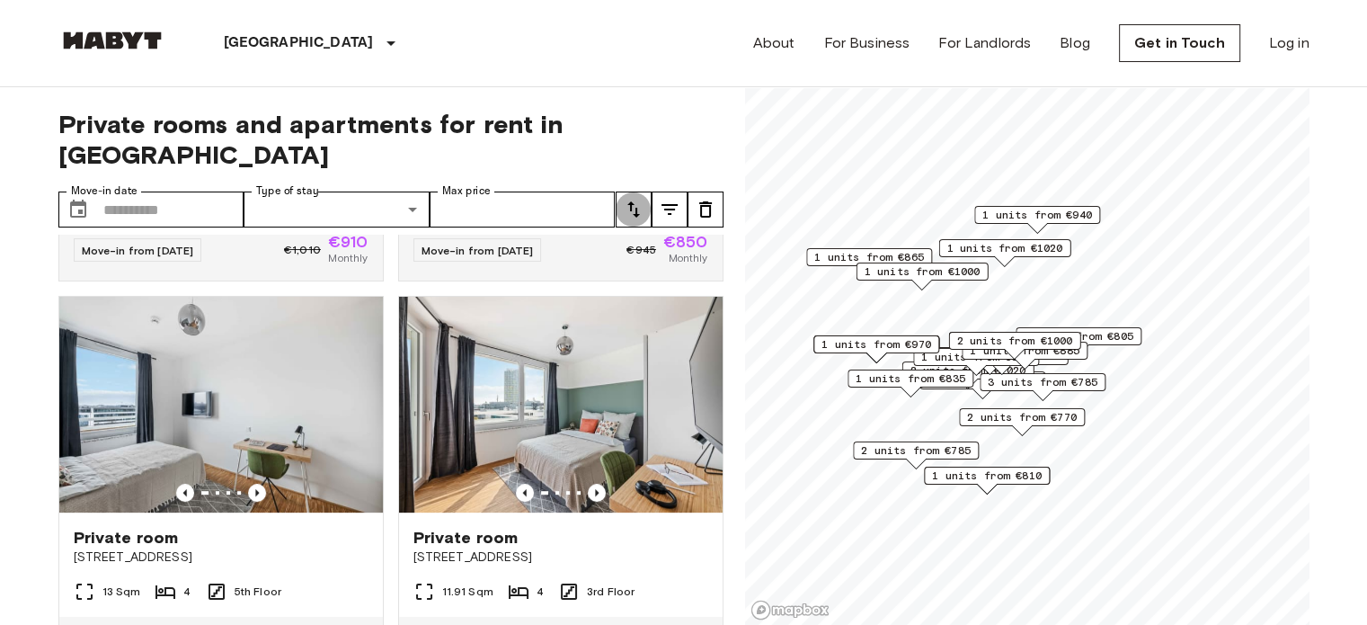
click at [640, 199] on icon "tune" at bounding box center [634, 210] width 22 height 22
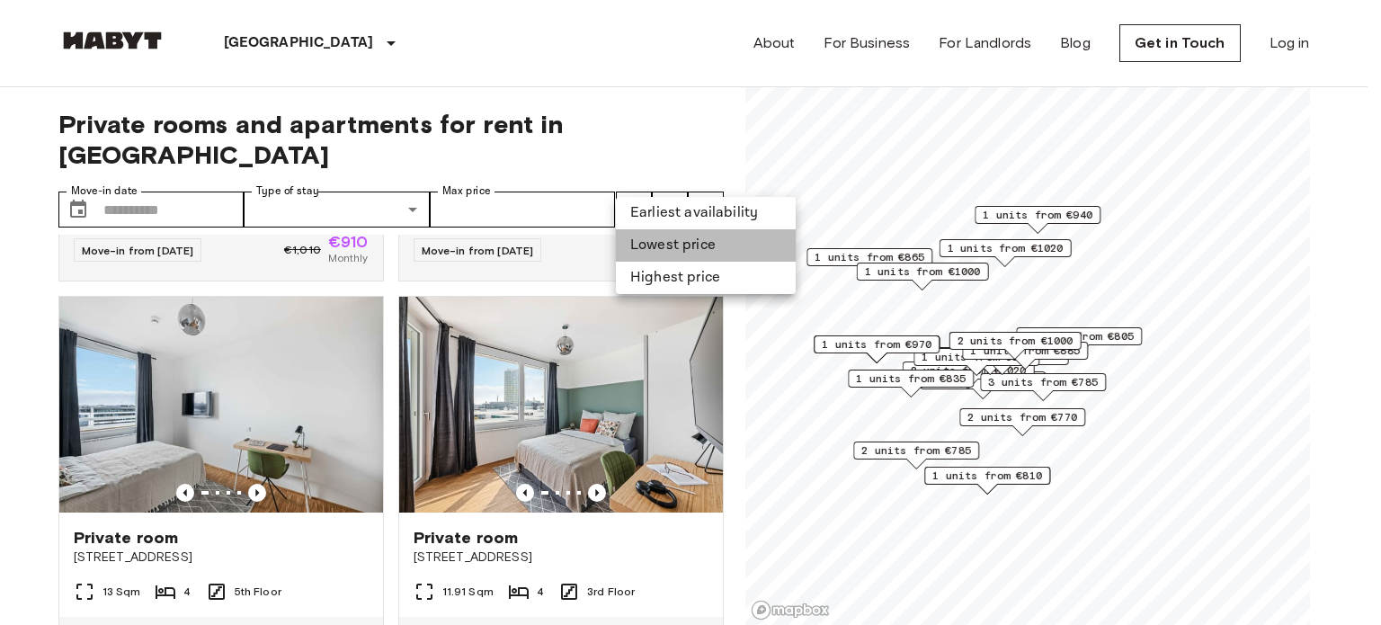
click at [638, 240] on li "Lowest price" at bounding box center [706, 245] width 180 height 32
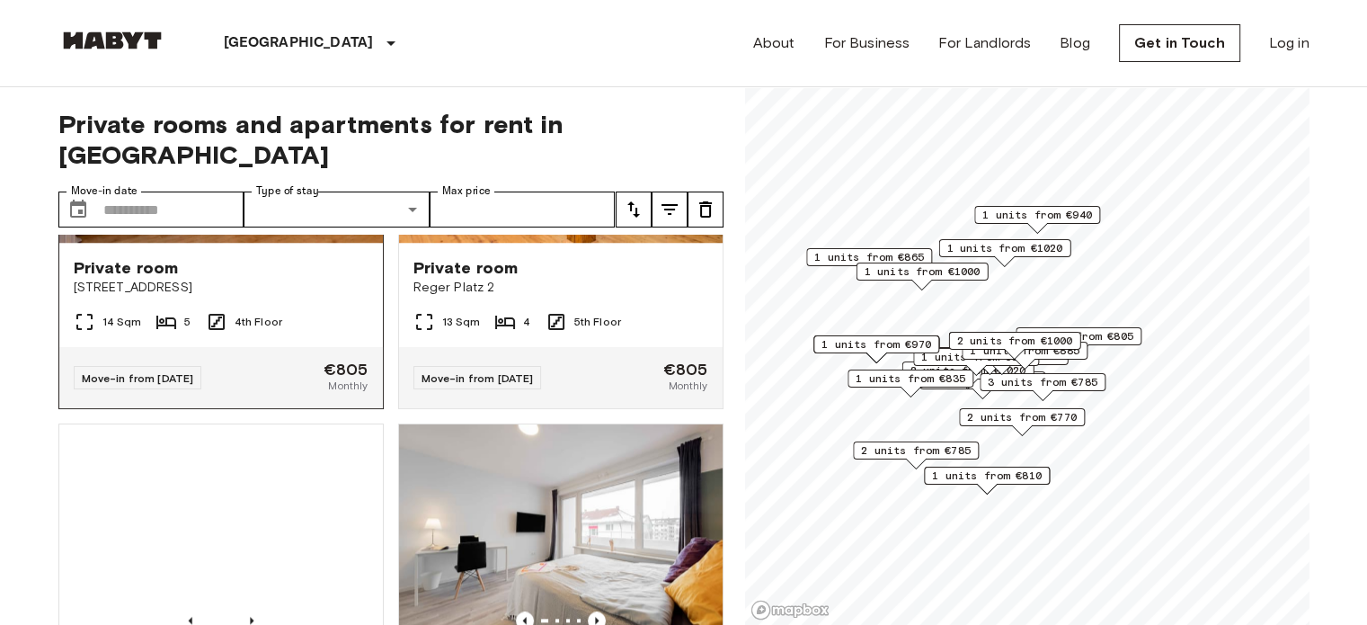
scroll to position [1818, 0]
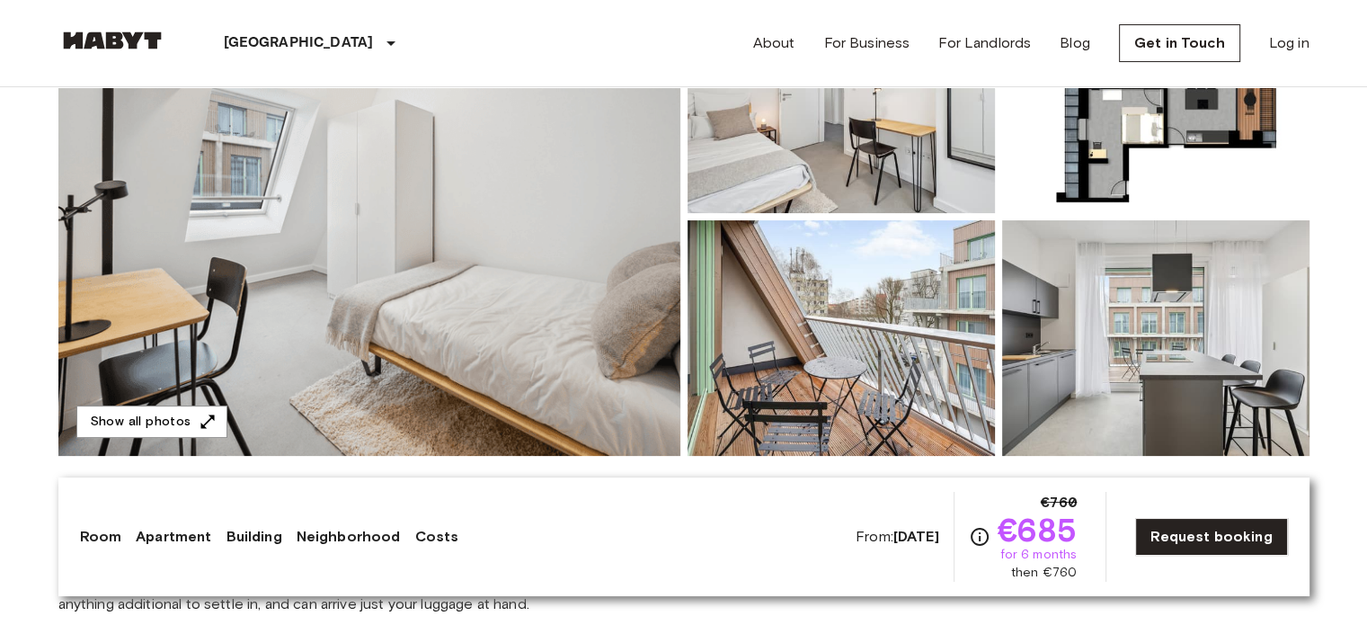
scroll to position [304, 0]
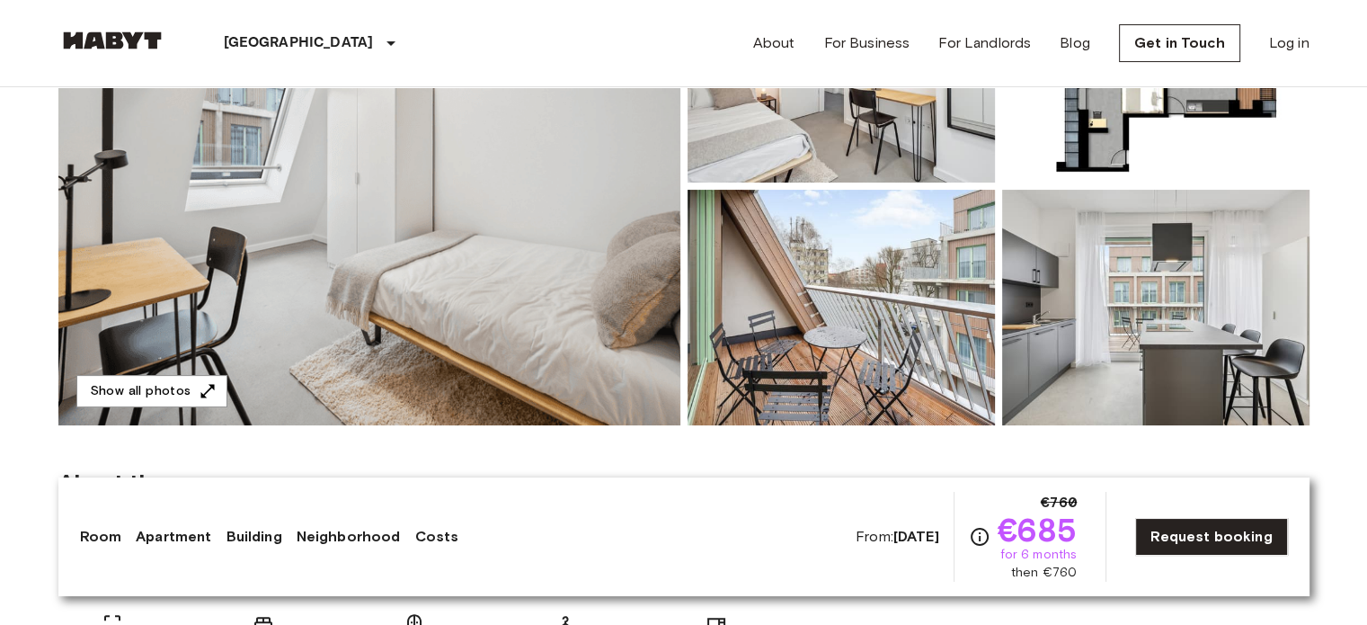
click at [550, 360] on img at bounding box center [369, 186] width 622 height 478
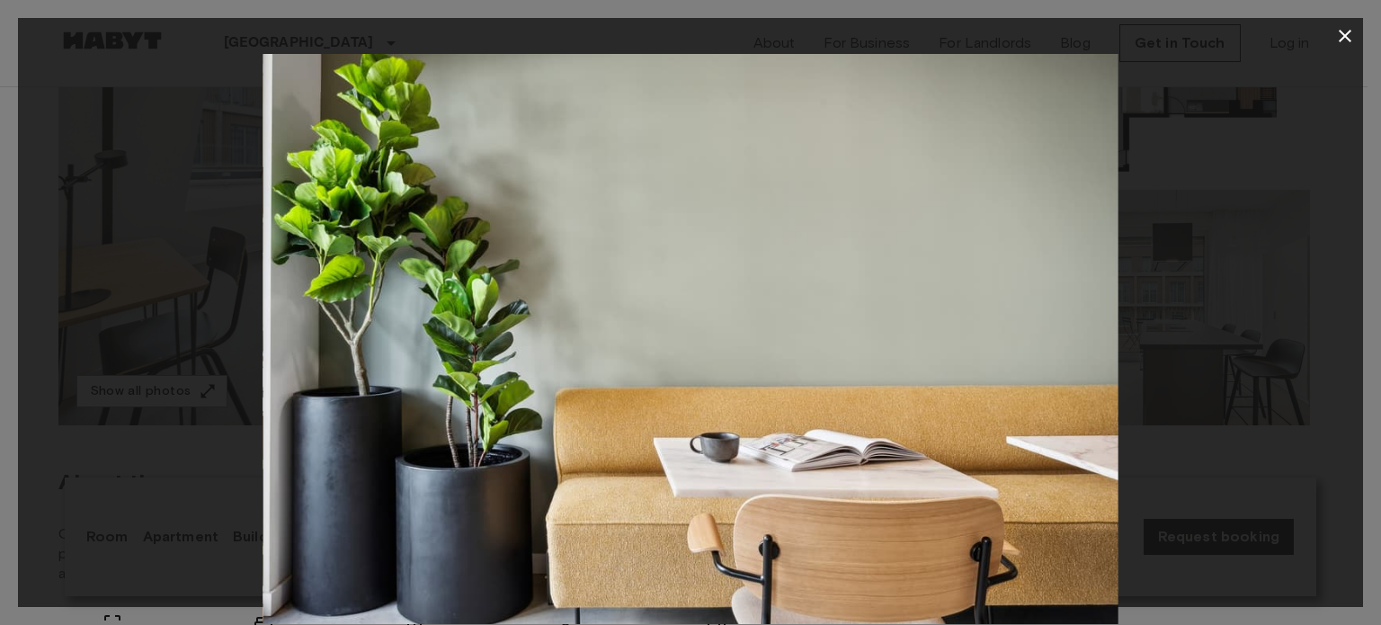
click at [1341, 39] on icon "button" at bounding box center [1344, 36] width 13 height 13
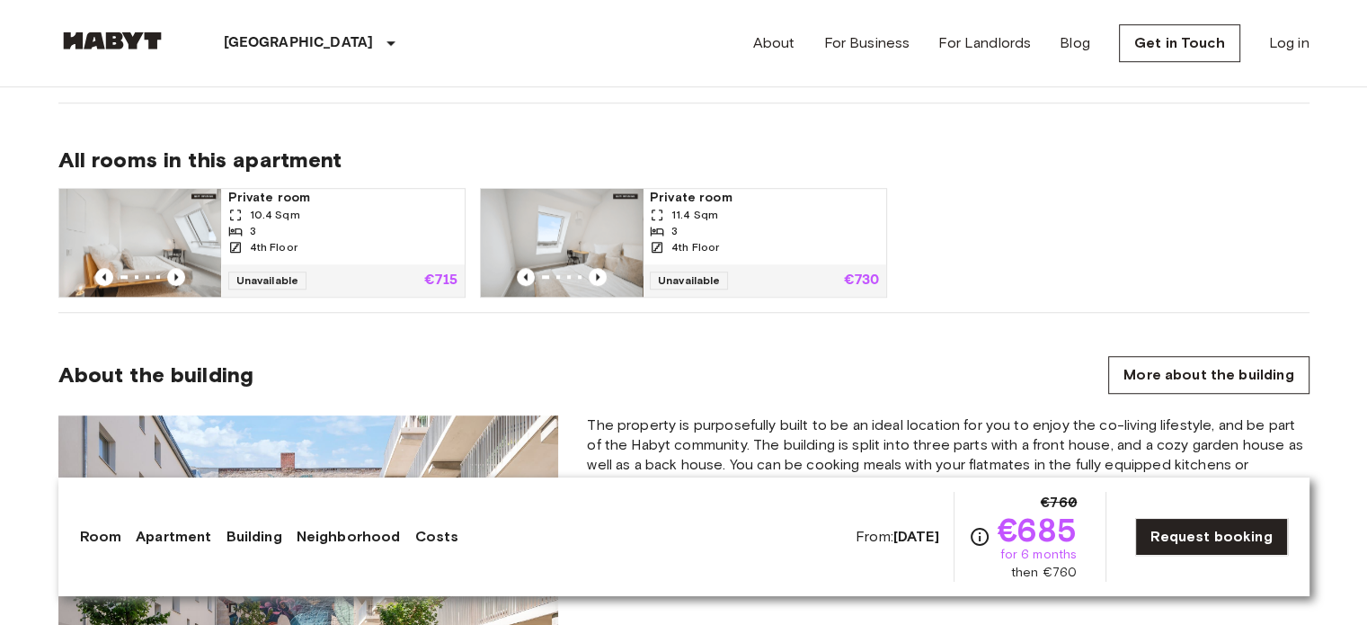
scroll to position [1244, 0]
click at [363, 253] on div "4th Floor" at bounding box center [342, 247] width 229 height 16
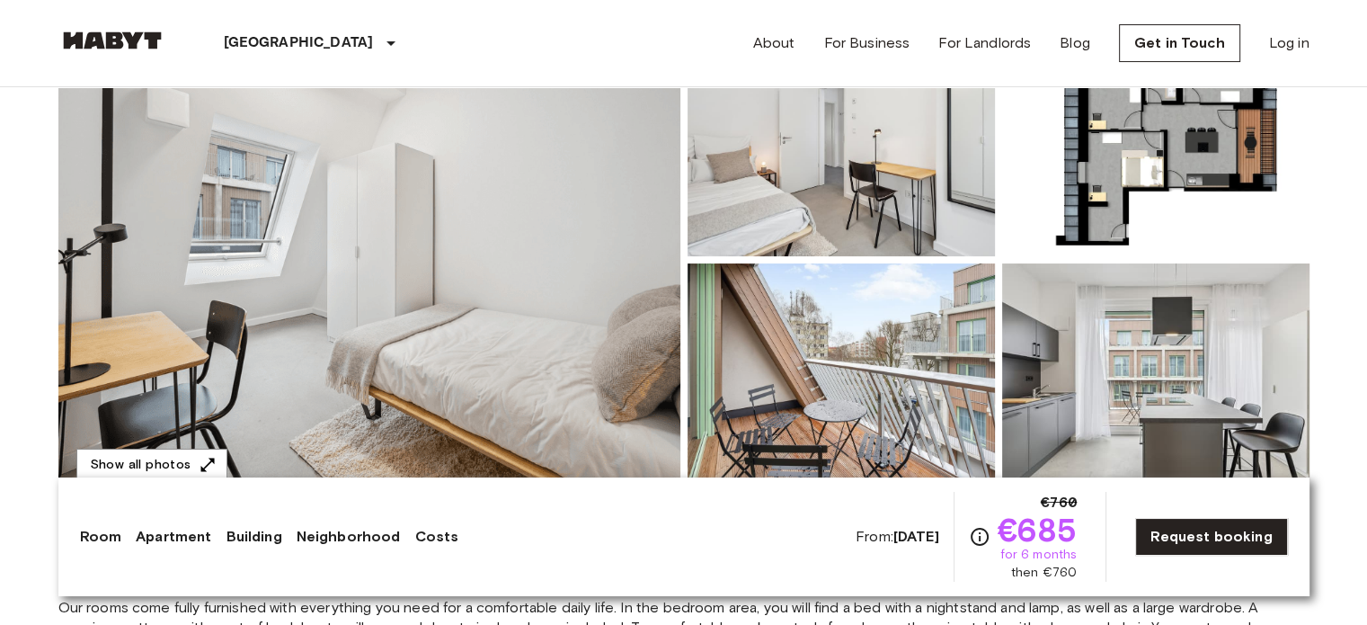
scroll to position [205, 0]
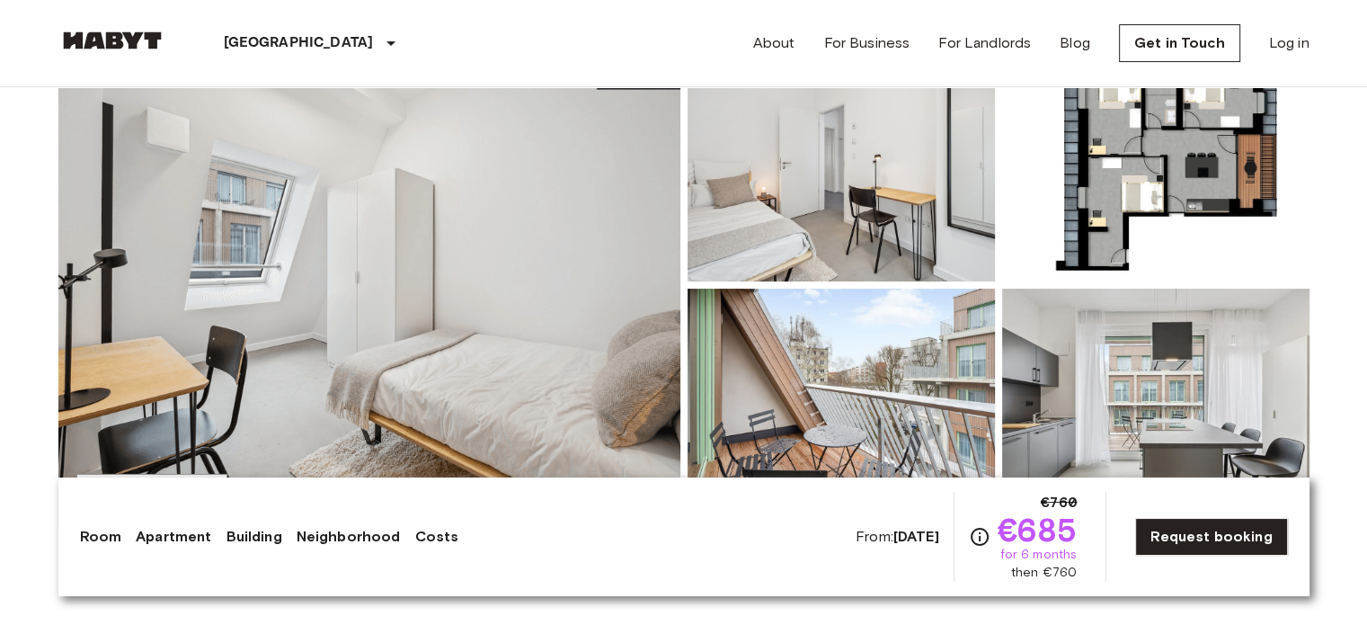
click at [527, 305] on img at bounding box center [369, 285] width 622 height 478
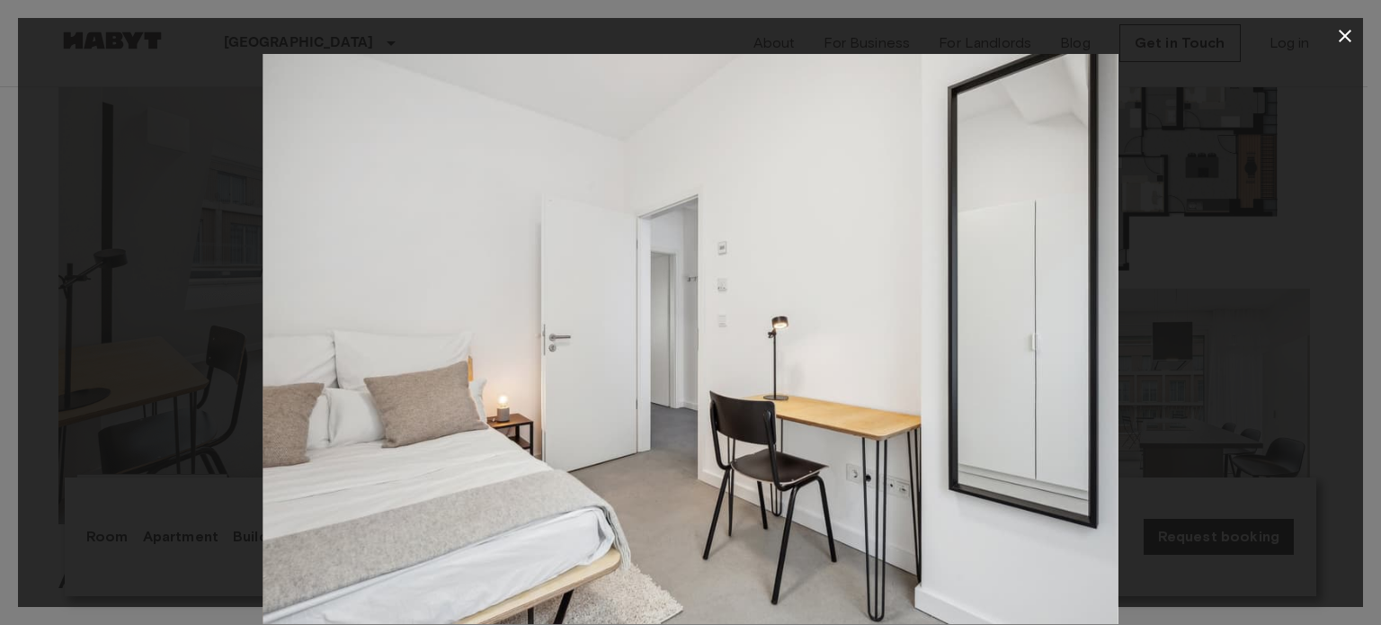
click at [1338, 29] on icon "button" at bounding box center [1345, 36] width 22 height 22
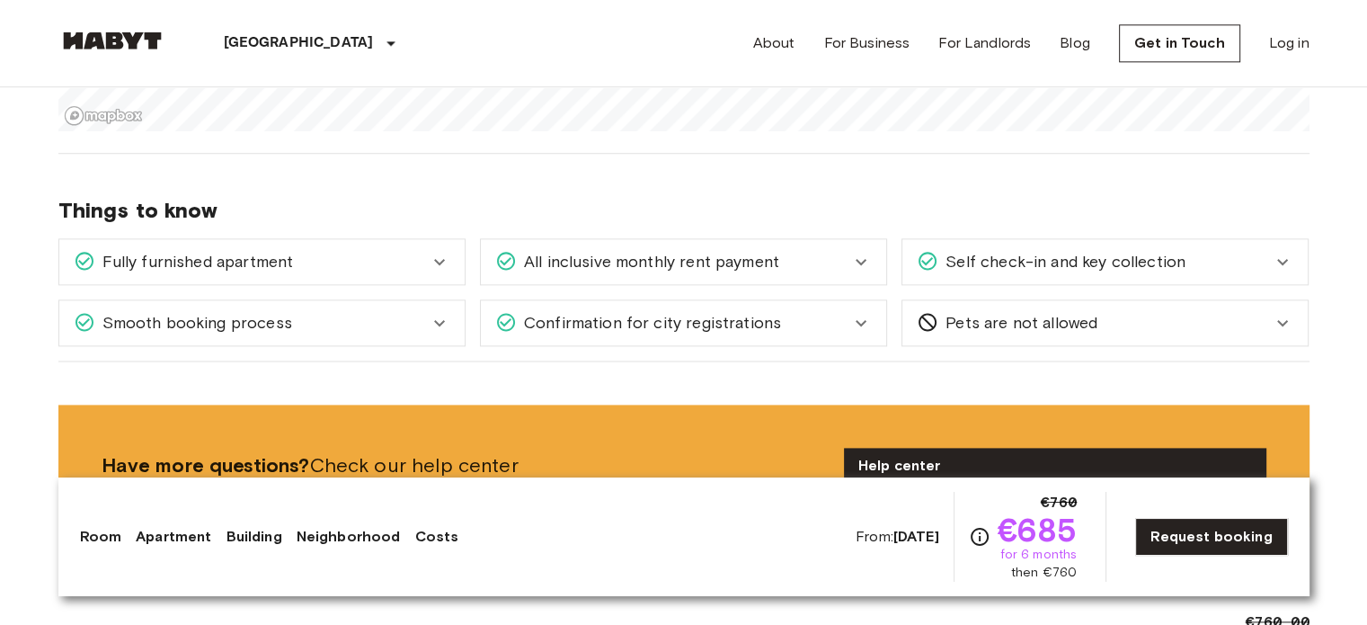
scroll to position [2326, 0]
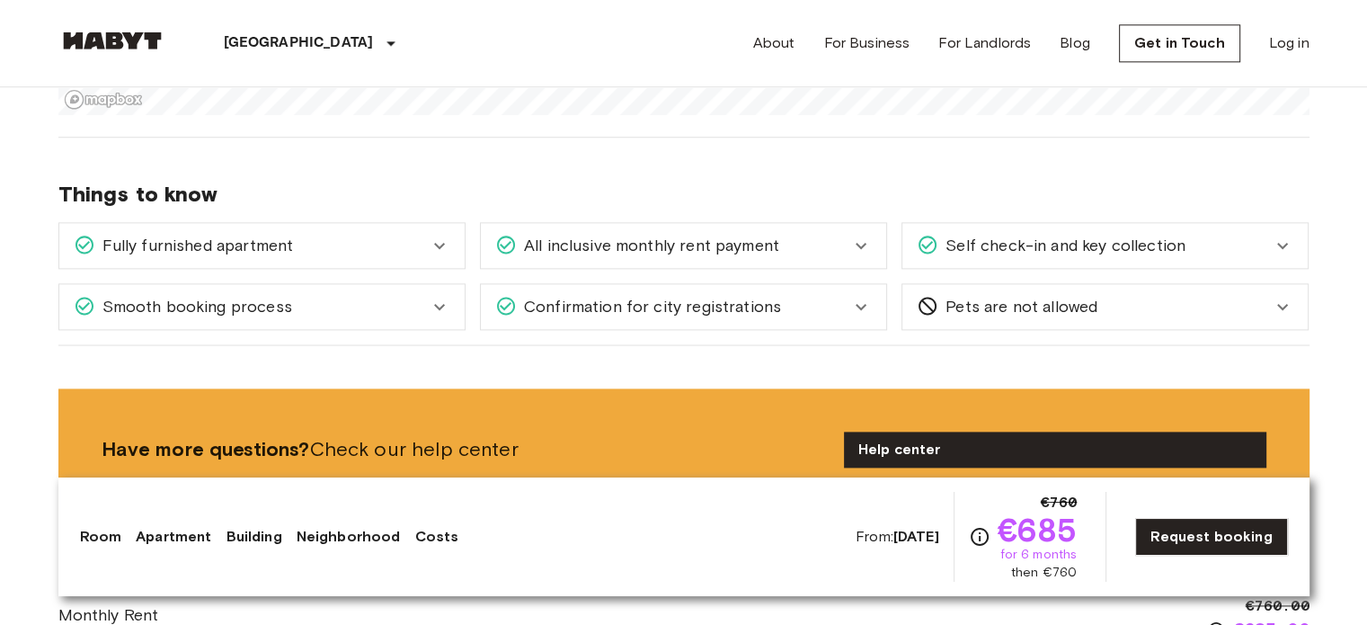
click at [607, 234] on span "All inclusive monthly rent payment" at bounding box center [648, 245] width 262 height 23
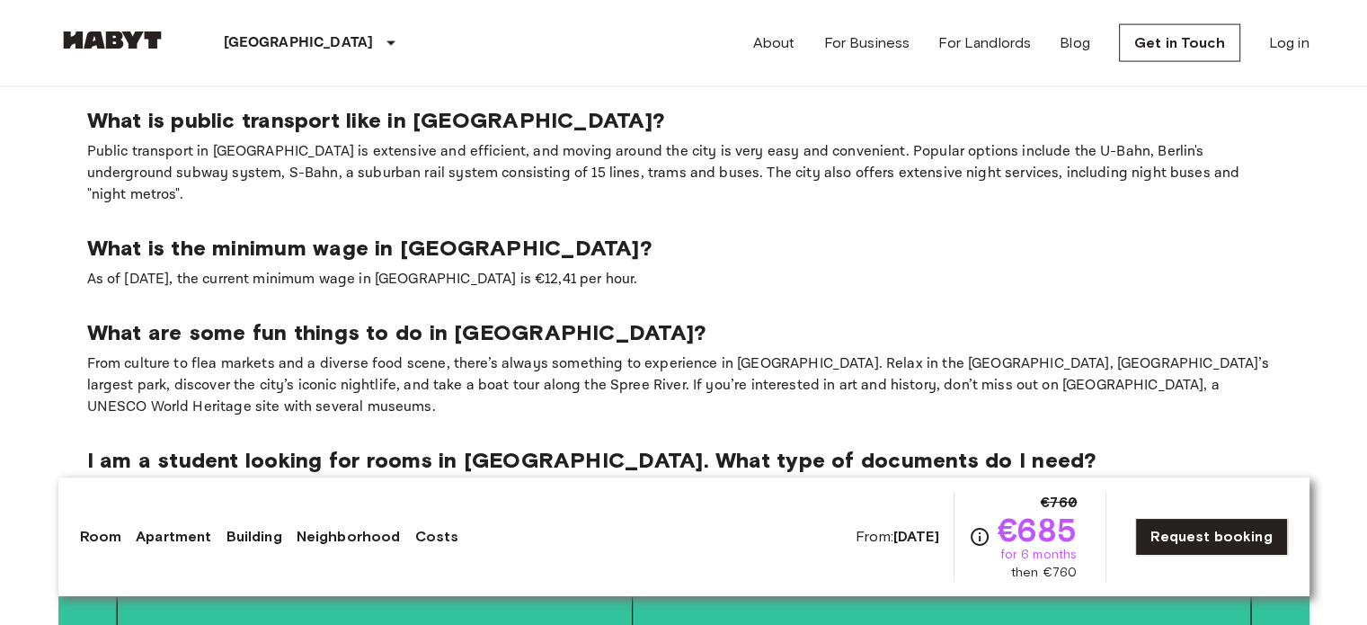
scroll to position [3811, 0]
